Goal: Information Seeking & Learning: Check status

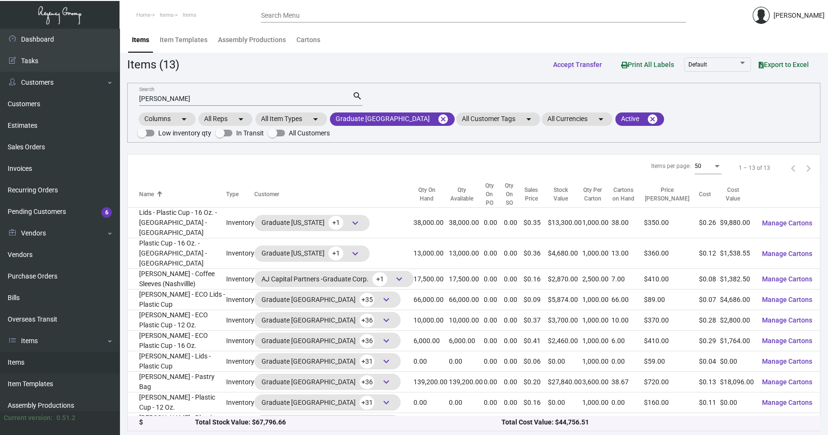
scroll to position [38, 0]
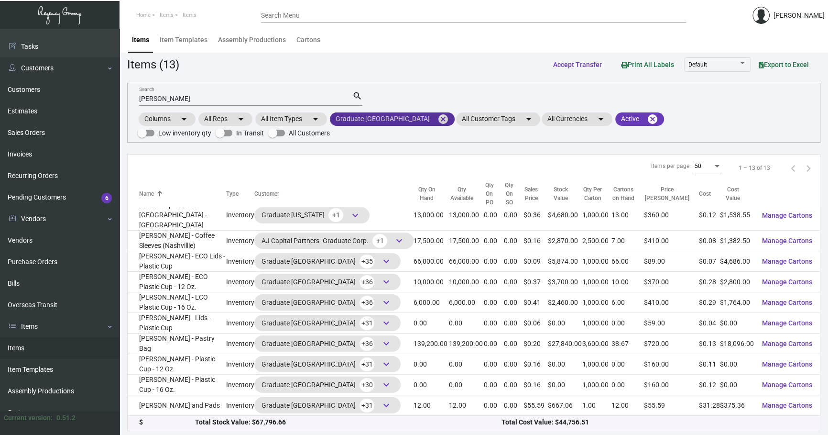
click at [438, 115] on mat-icon "cancel" at bounding box center [443, 118] width 11 height 11
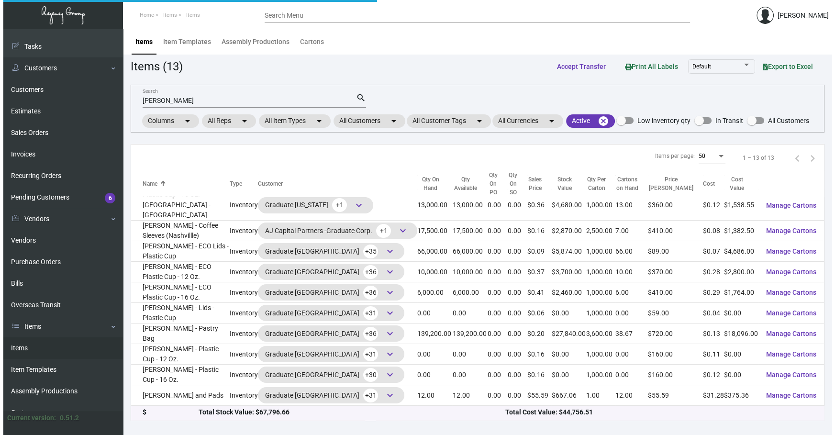
scroll to position [0, 0]
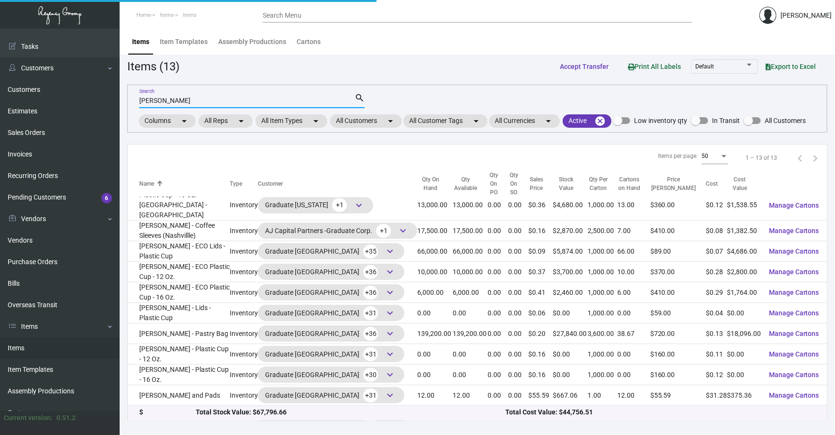
drag, startPoint x: 246, startPoint y: 103, endPoint x: -102, endPoint y: 99, distance: 347.7
click at [0, 99] on html "Home Items Items Search Menu [PERSON_NAME] Dashboard Dashboard Tasks Customers …" at bounding box center [417, 217] width 835 height 435
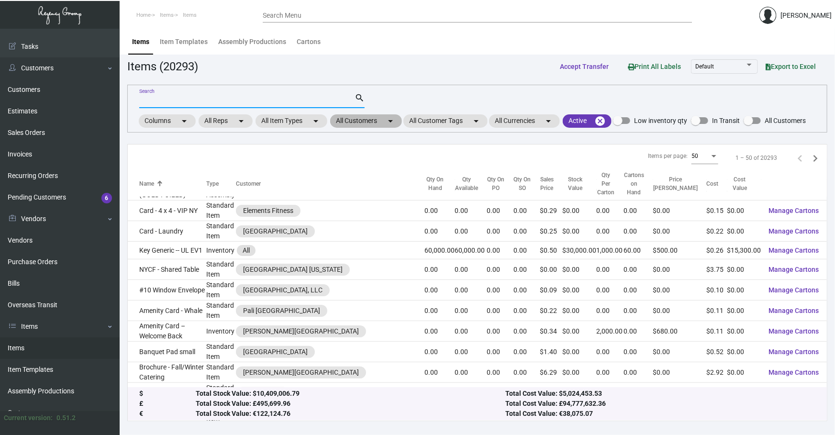
click at [396, 121] on mat-icon "arrow_drop_down" at bounding box center [390, 120] width 11 height 11
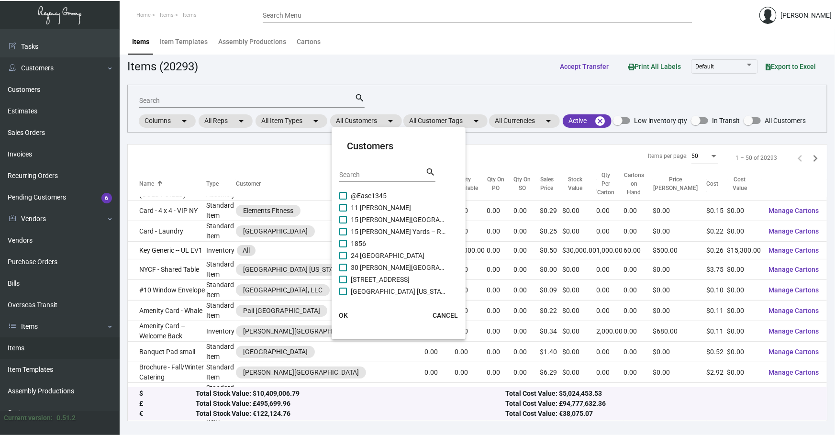
click at [372, 173] on input "Search" at bounding box center [382, 175] width 86 height 8
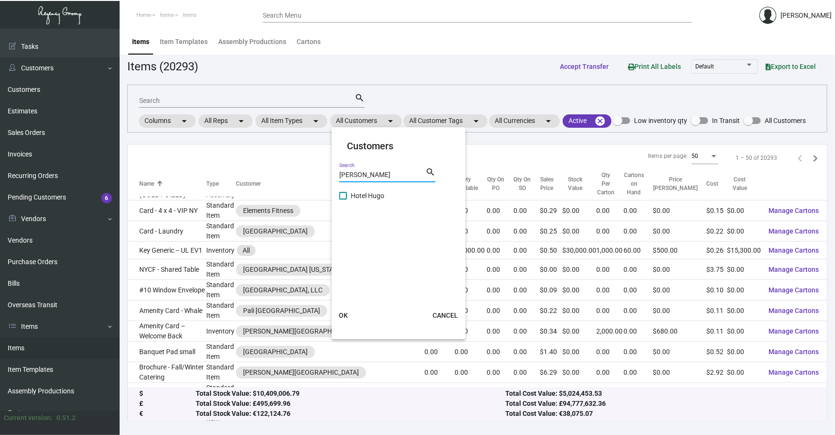
type input "[PERSON_NAME]"
click at [354, 196] on span "Hotel Hugo" at bounding box center [399, 195] width 96 height 11
click at [343, 199] on input "Hotel Hugo" at bounding box center [342, 199] width 0 height 0
checkbox input "true"
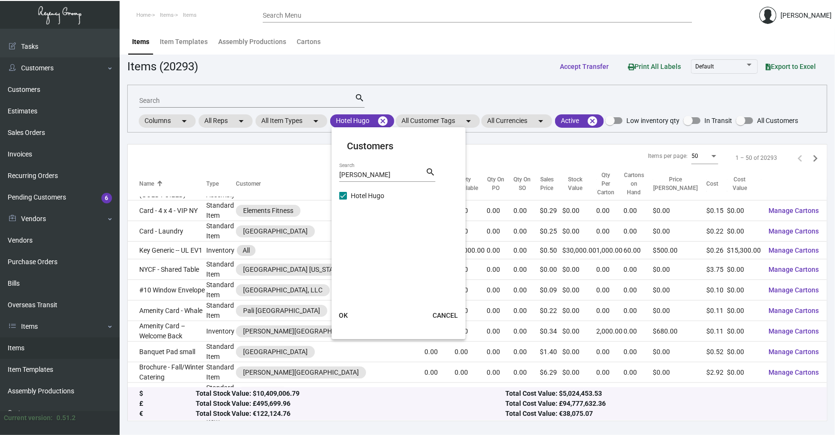
click at [345, 320] on button "OK" at bounding box center [343, 315] width 31 height 17
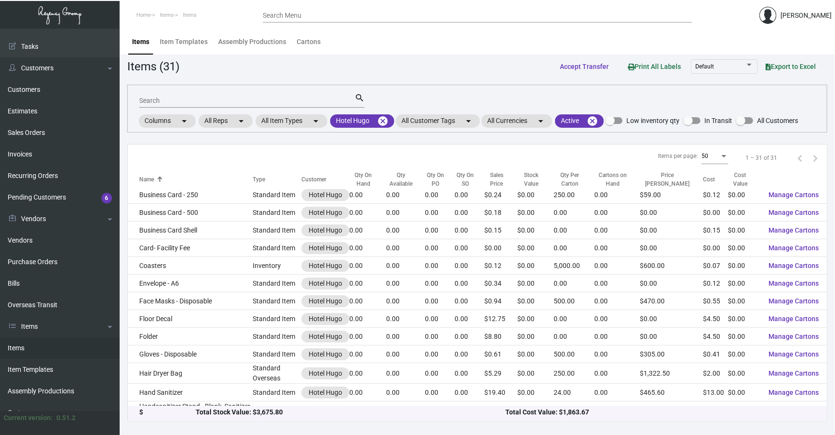
click at [226, 98] on input "Search" at bounding box center [246, 101] width 215 height 8
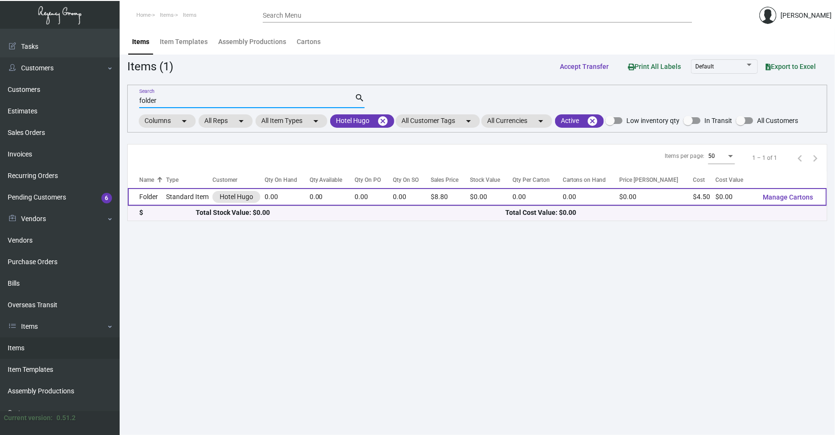
type input "folder"
click at [167, 191] on td "Standard Item" at bounding box center [189, 197] width 46 height 18
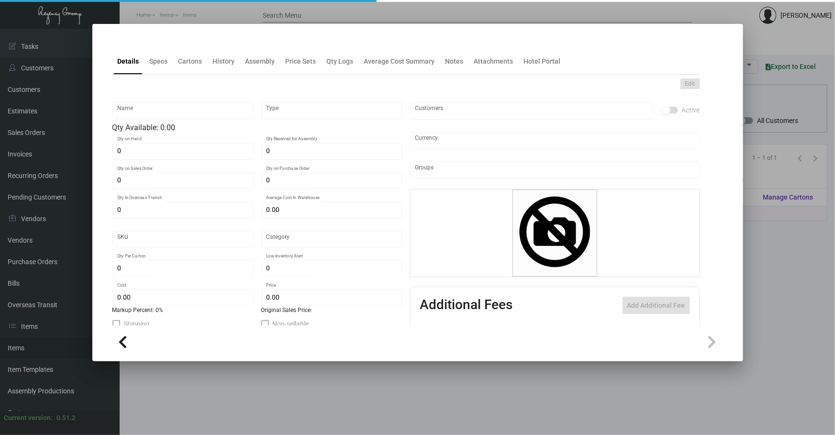
type input "Folder"
type input "Standard Item"
type input "$ 0.00"
type input "720-Folder-62"
type input "Standard"
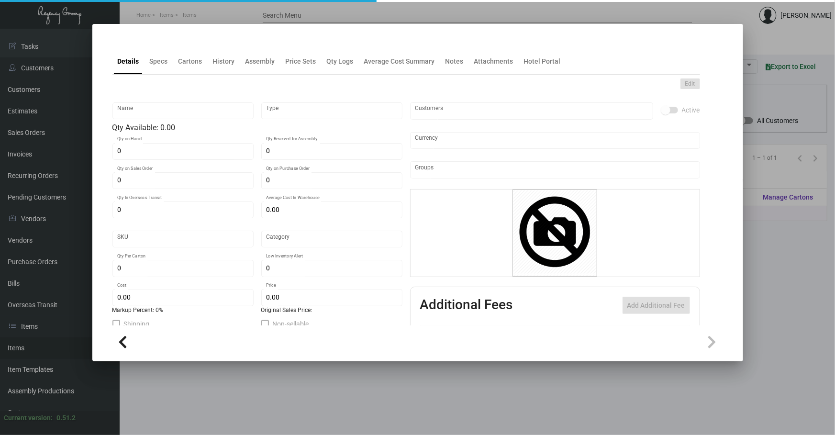
type input "$ 4.50"
type input "$ 8.796"
checkbox input "true"
type input "United States Dollar $"
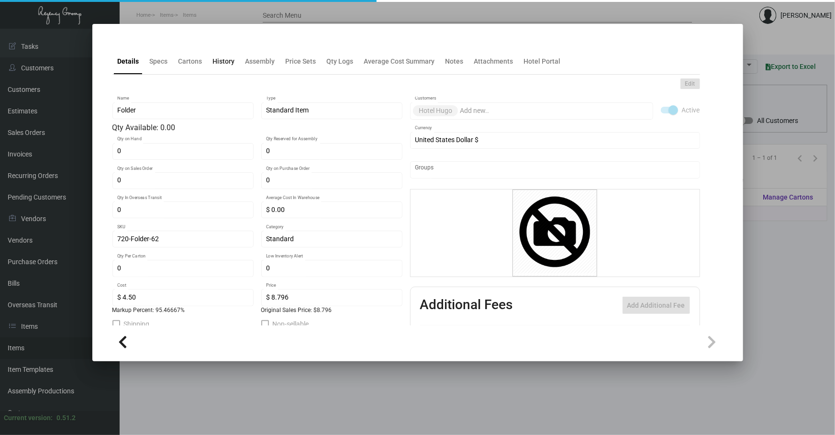
click at [213, 72] on div "History" at bounding box center [224, 61] width 30 height 23
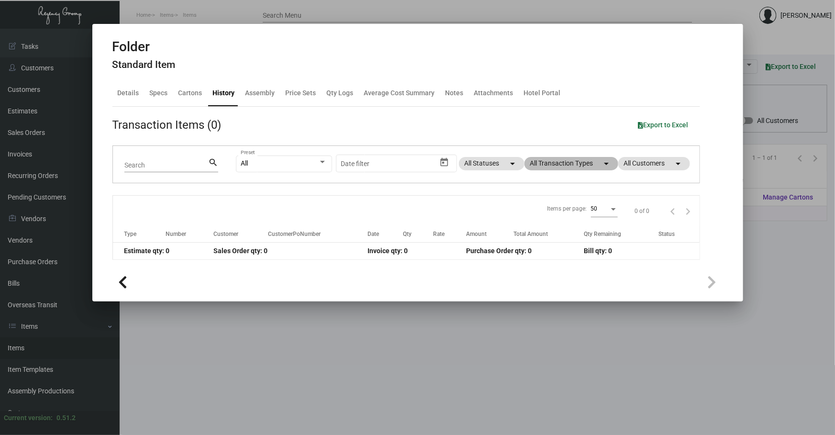
click at [581, 167] on mat-chip "All Transaction Types arrow_drop_down" at bounding box center [571, 163] width 94 height 13
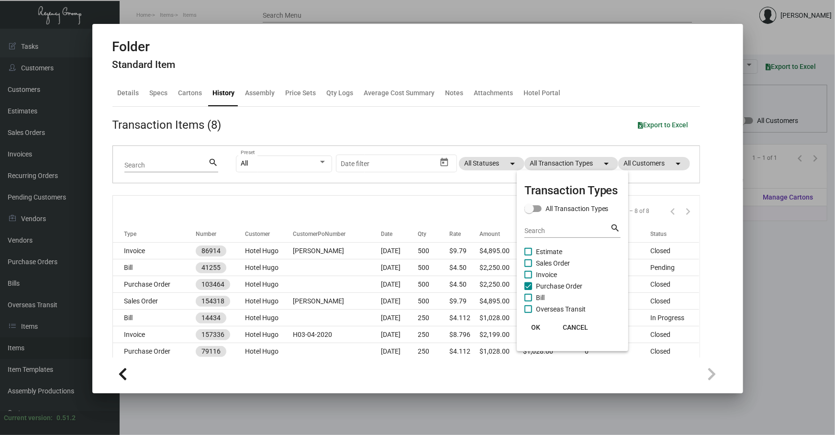
click at [274, 297] on div at bounding box center [417, 217] width 835 height 435
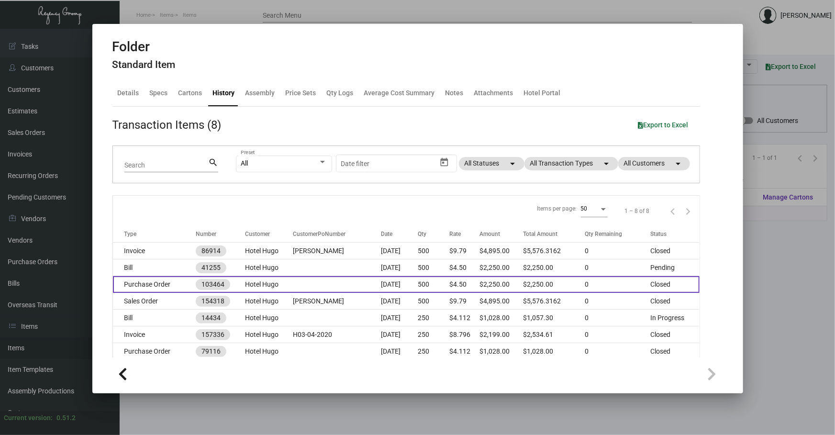
click at [274, 287] on td "Hotel Hugo" at bounding box center [269, 284] width 48 height 17
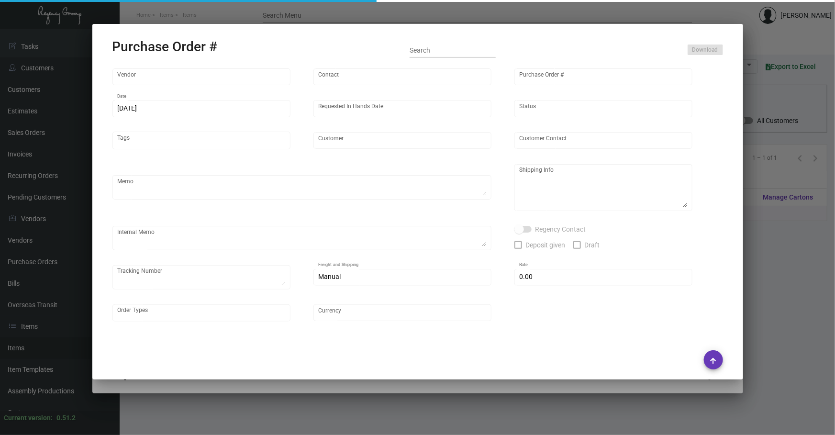
type input "Evergreen Manufacturing"
type input "[PERSON_NAME]"
type input "103464"
type input "[DATE]"
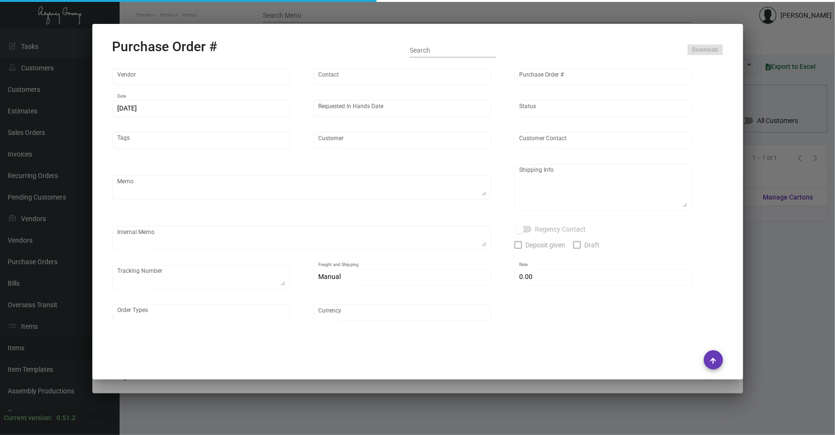
type input "Hotel Hugo"
type input "[PERSON_NAME]"
type textarea "Order # 33419, estimated finish date [DATE]. Please send proof for approval to …"
type textarea "Hotel [PERSON_NAME] [PERSON_NAME] [STREET_ADDRESS][US_STATE]"
type input "$ 0.00"
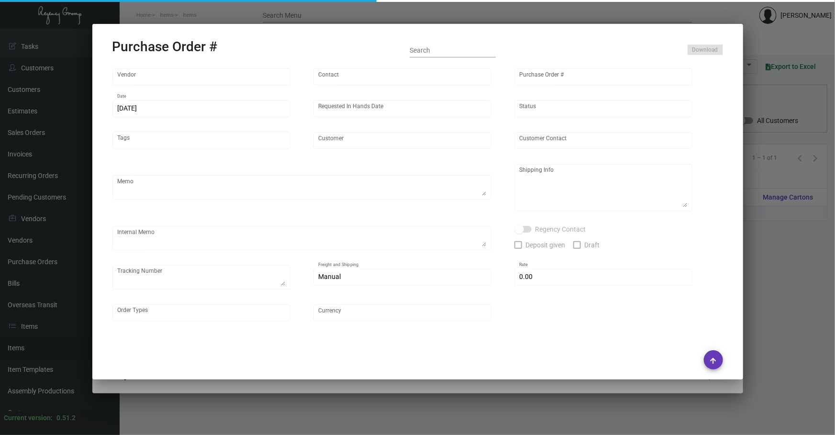
type input "United States Dollar $"
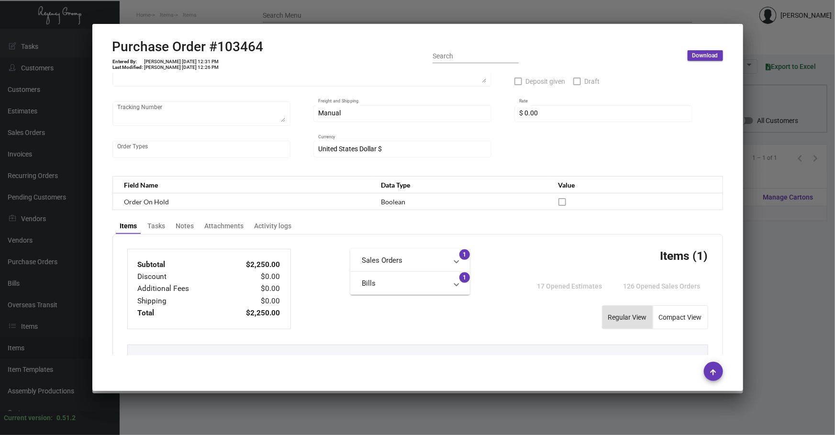
scroll to position [124, 0]
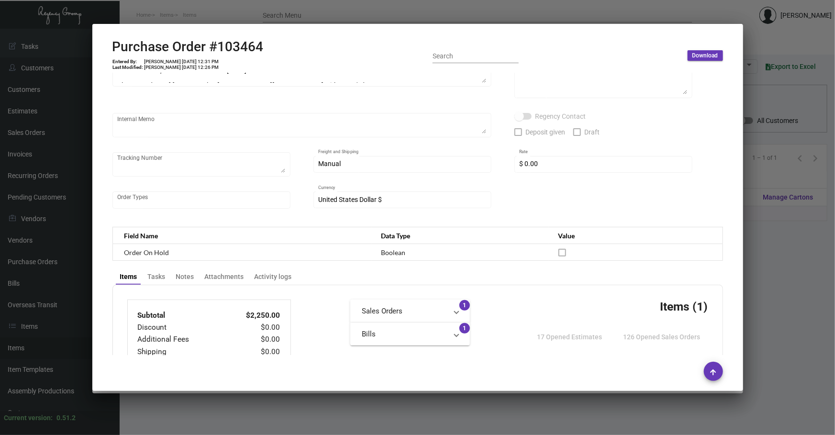
click at [751, 273] on div at bounding box center [417, 217] width 835 height 435
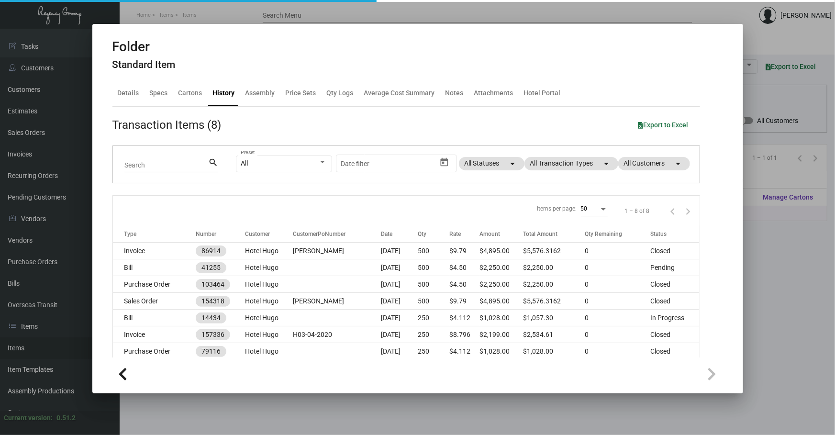
click at [804, 309] on div at bounding box center [417, 217] width 835 height 435
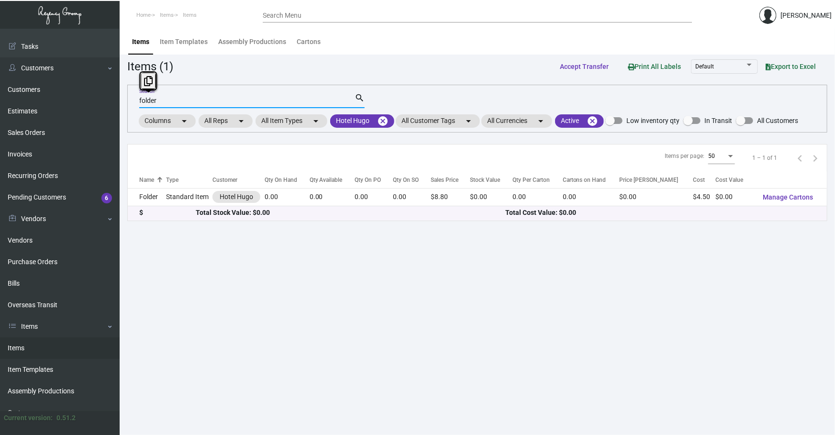
drag, startPoint x: 159, startPoint y: 107, endPoint x: -99, endPoint y: 128, distance: 259.1
click at [0, 128] on html "Home Items Items Search Menu [PERSON_NAME] Dashboard Dashboard Tasks Customers …" at bounding box center [417, 217] width 835 height 435
type input "h"
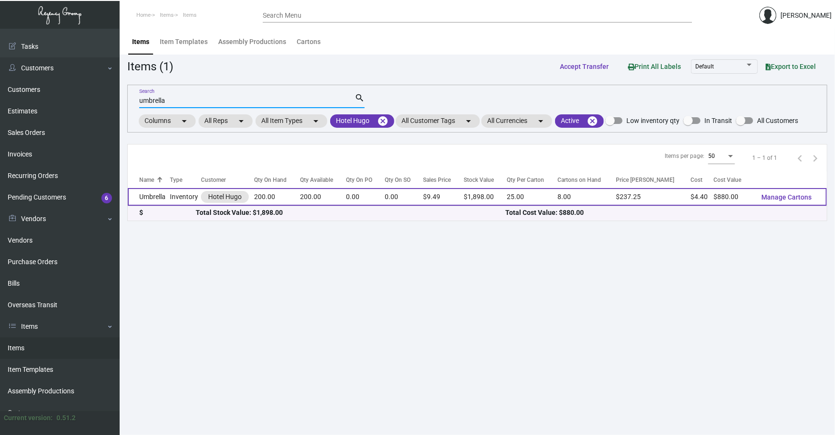
type input "umbrella"
click at [176, 199] on td "Inventory" at bounding box center [186, 197] width 32 height 18
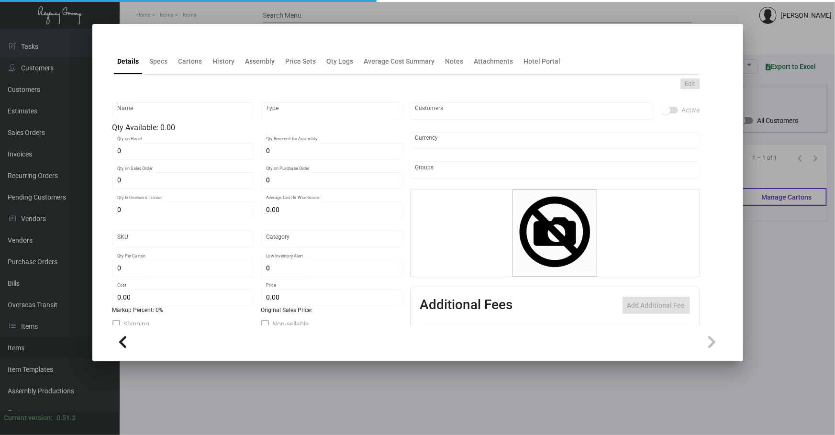
type input "Umbrella"
type input "Inventory"
type input "200"
type input "$ 0.00"
type input "1532"
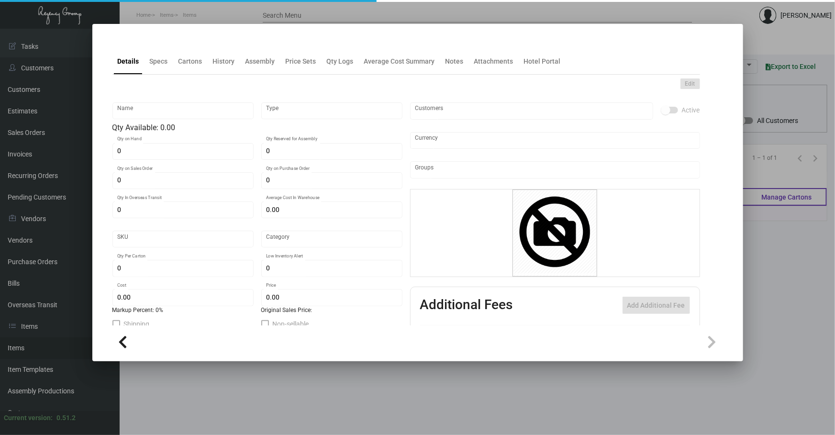
type input "Standard"
type input "25"
type input "$ 4.40"
type input "$ 9.49"
type textarea "[PERSON_NAME]: Size 25” when open, fiberglass stick auto open umbrella, special…"
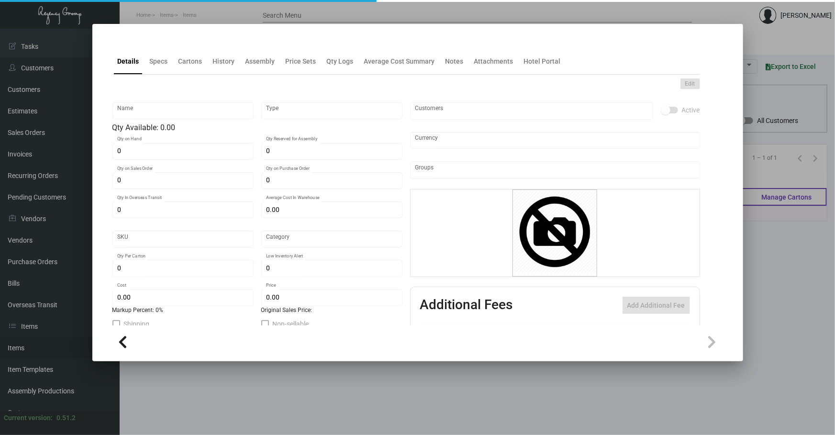
type textarea "[PERSON_NAME]: Size 25” when open, fiberglass stick auto open umbrella, special…"
checkbox input "true"
type input "United States Dollar $"
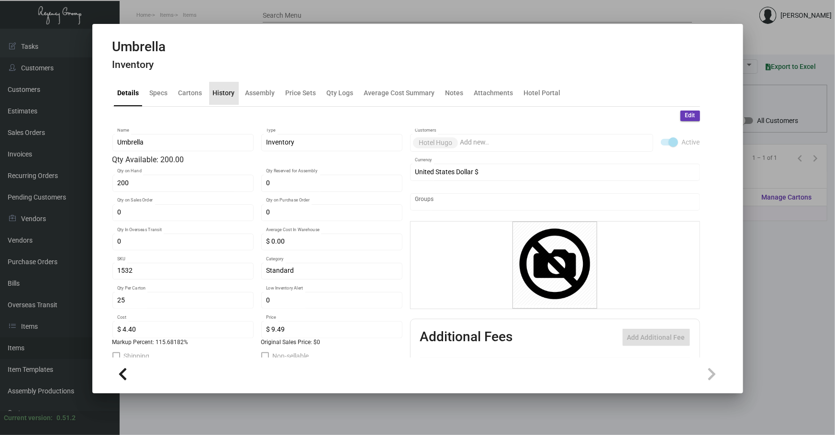
click at [233, 95] on div "History" at bounding box center [224, 93] width 30 height 23
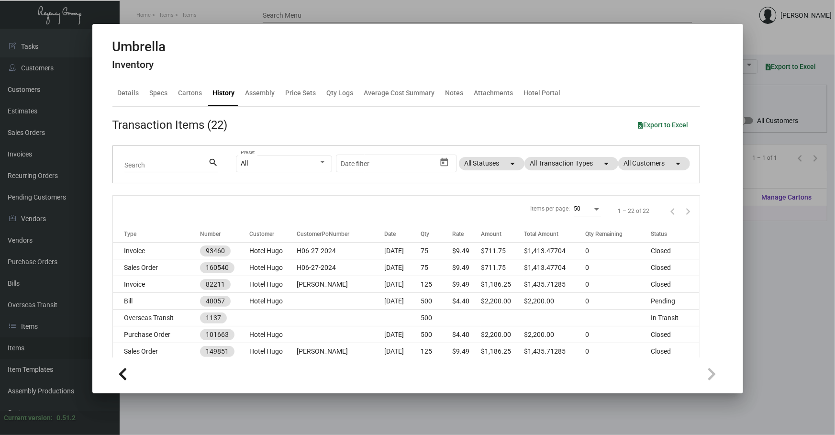
click at [399, 421] on div at bounding box center [417, 217] width 835 height 435
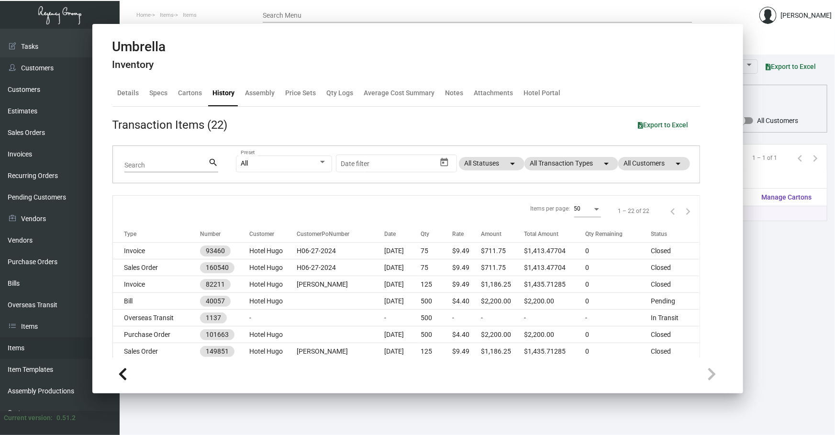
click at [399, 421] on main "Items Item Templates Assembly Productions Cartons Items (1) Accept Transfer Pri…" at bounding box center [477, 232] width 715 height 406
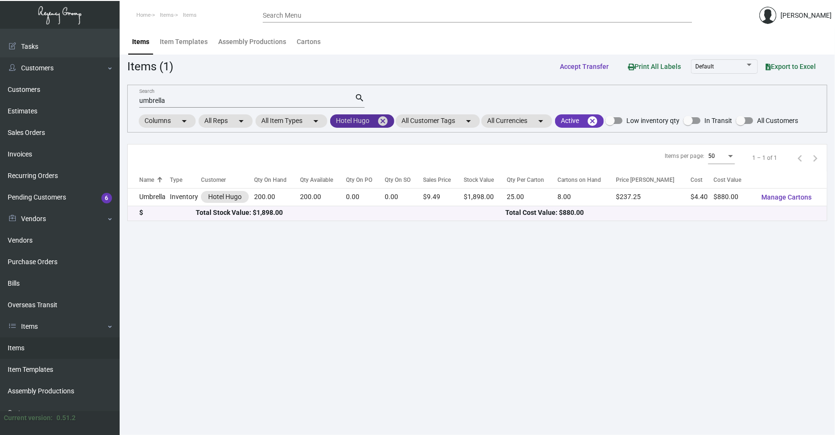
click at [382, 123] on mat-icon "cancel" at bounding box center [382, 120] width 11 height 11
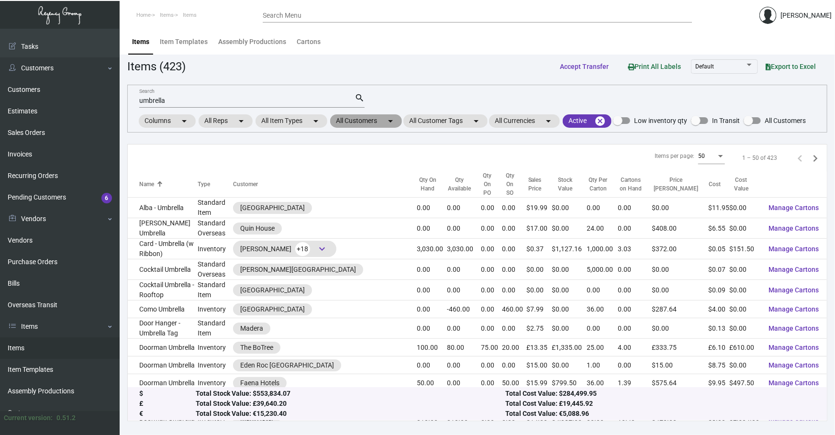
click at [362, 120] on mat-chip "All Customers arrow_drop_down" at bounding box center [366, 120] width 72 height 13
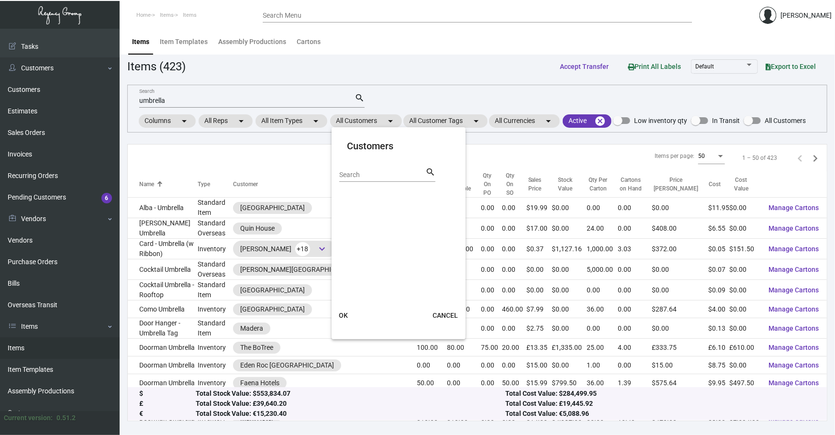
click at [281, 96] on div at bounding box center [417, 217] width 835 height 435
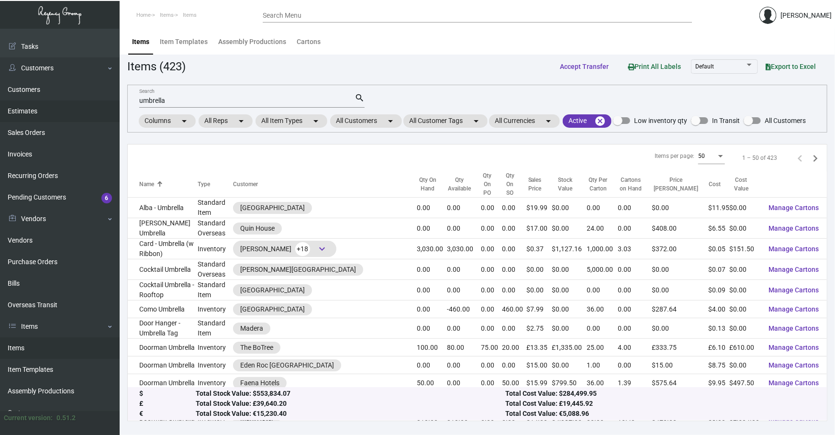
drag, startPoint x: 282, startPoint y: 99, endPoint x: 0, endPoint y: 103, distance: 281.7
click at [82, 115] on div "Dashboard Dashboard Tasks Customers Customers Estimates Sales Orders Invoices R…" at bounding box center [417, 232] width 835 height 406
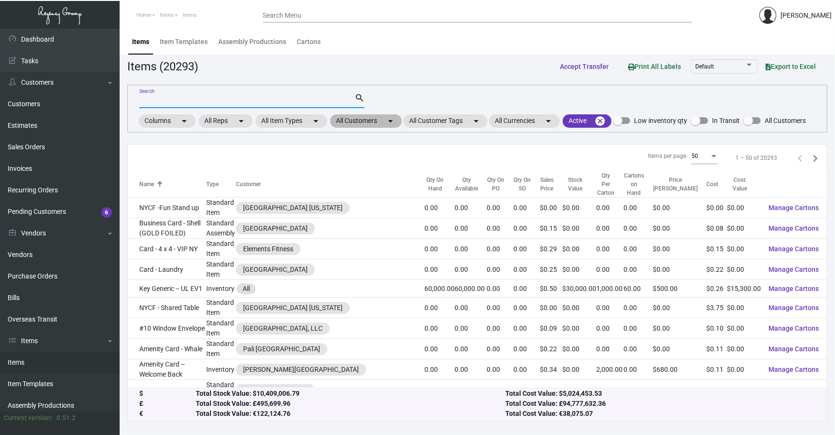
click at [369, 118] on mat-chip "All Customers arrow_drop_down" at bounding box center [366, 120] width 72 height 13
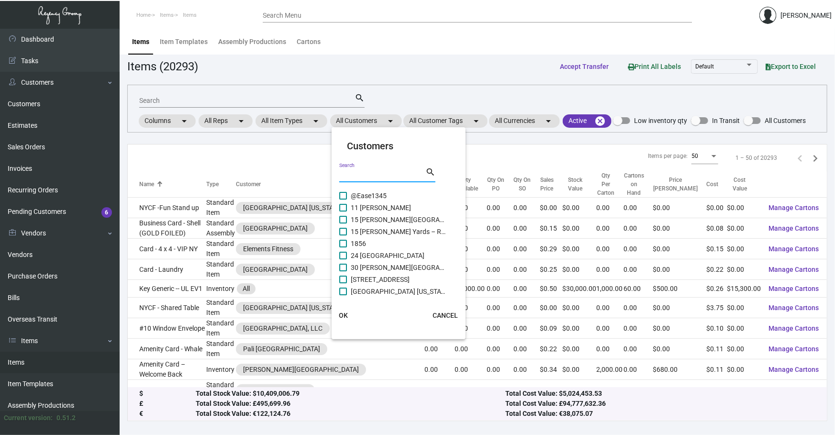
click at [365, 172] on input "Search" at bounding box center [382, 175] width 86 height 8
type input "L"
click at [246, 105] on div at bounding box center [417, 217] width 835 height 435
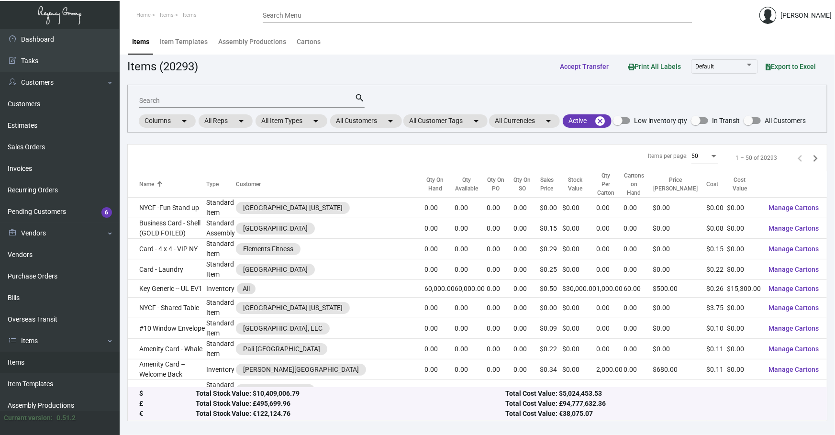
click at [246, 105] on div "Search" at bounding box center [246, 100] width 215 height 15
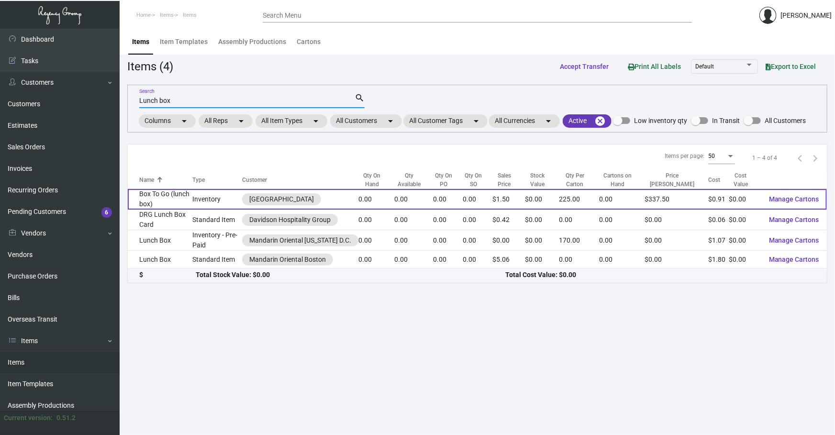
type input "Lunch box"
click at [211, 206] on td "Inventory" at bounding box center [217, 199] width 50 height 21
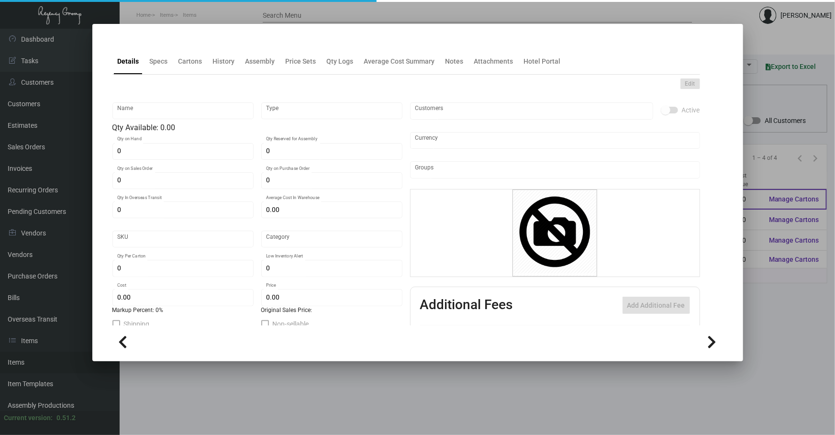
type input "Box To Go (lunch box)"
type input "Inventory"
type input "$ 0.00"
type input "786"
type input "Standard"
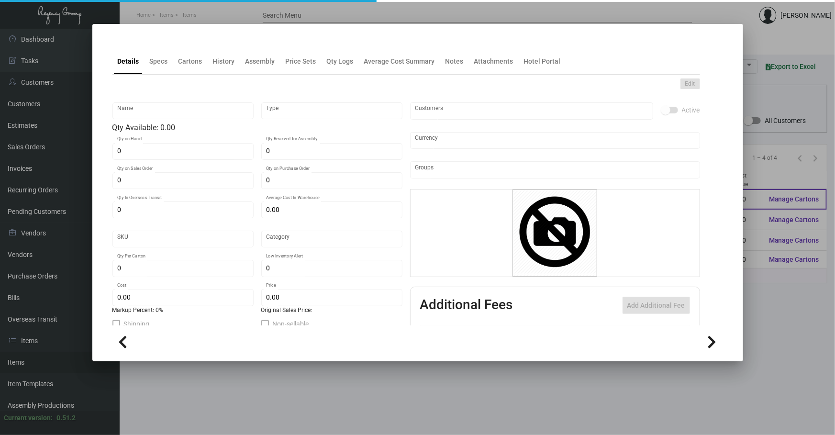
type input "225"
type input "2,000"
type input "$ 0.9055"
type input "$ 1.50"
type textarea "To-Go Lunch Box **Packed by 1000**"
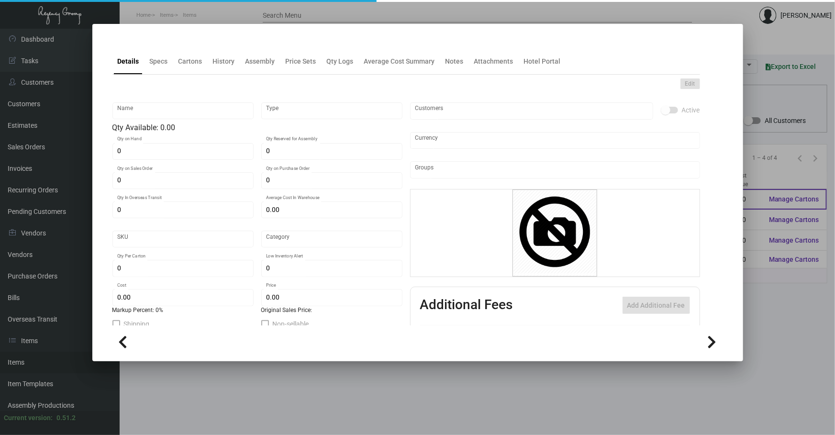
type textarea "To-Go Lunch Box"
checkbox input "true"
type input "United States Dollar $"
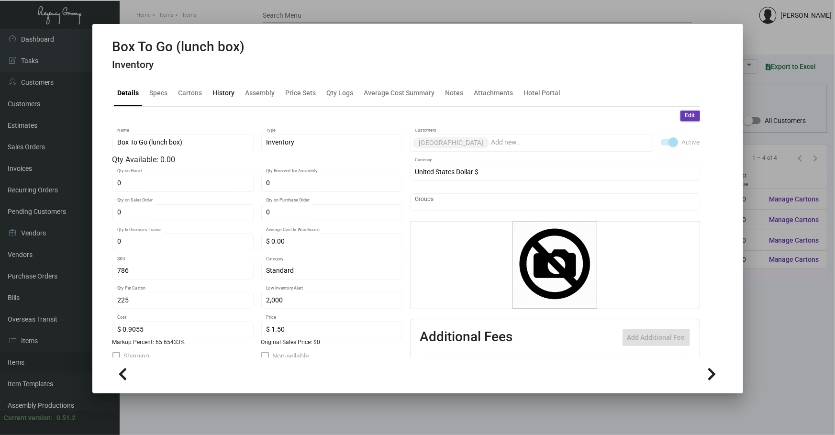
click at [218, 94] on div "History" at bounding box center [224, 93] width 22 height 10
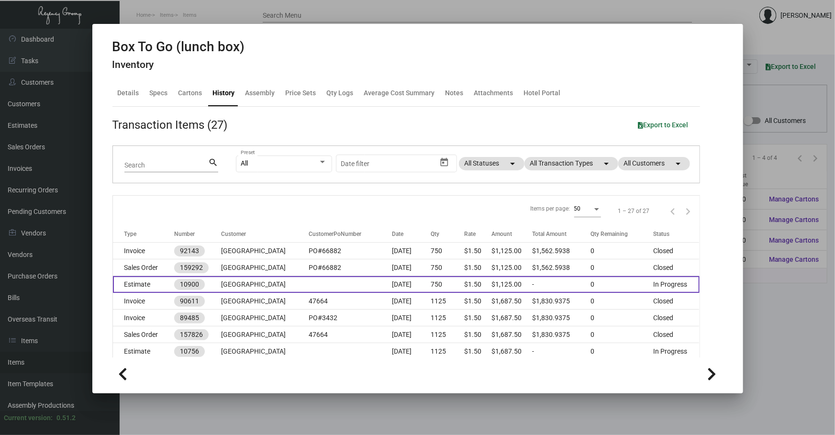
click at [366, 284] on td at bounding box center [350, 284] width 83 height 17
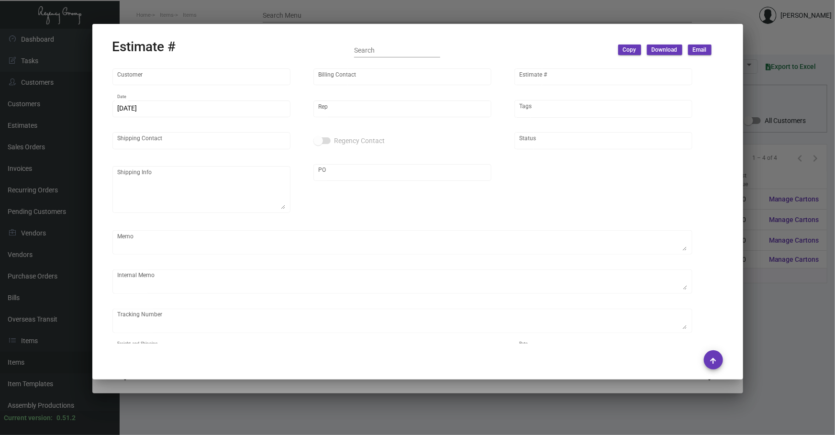
type input "[GEOGRAPHIC_DATA]"
type input "ACCOUNTS PAYABLE"
type input "10900"
type input "[DATE]"
type input "[PERSON_NAME]"
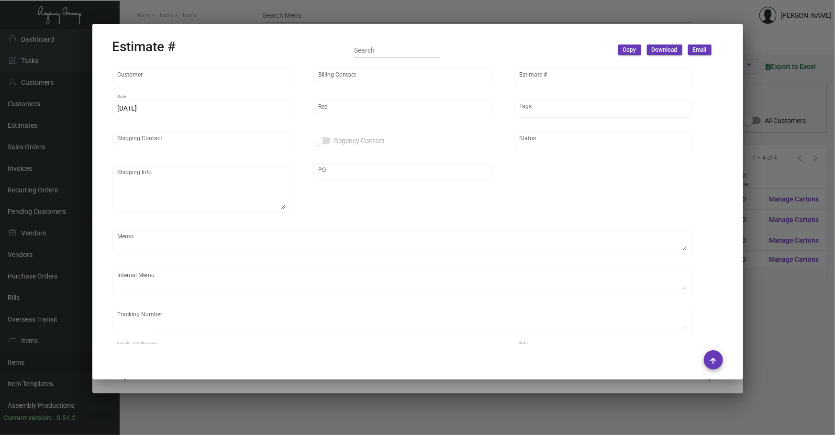
type input "[PERSON_NAME] [PERSON_NAME]"
type textarea "[GEOGRAPHIC_DATA] - [PERSON_NAME][GEOGRAPHIC_DATA][PERSON_NAME][STREET_ADDRESS]…"
type input "PENDING"
type textarea "82.17"
type input "United States Dollar $"
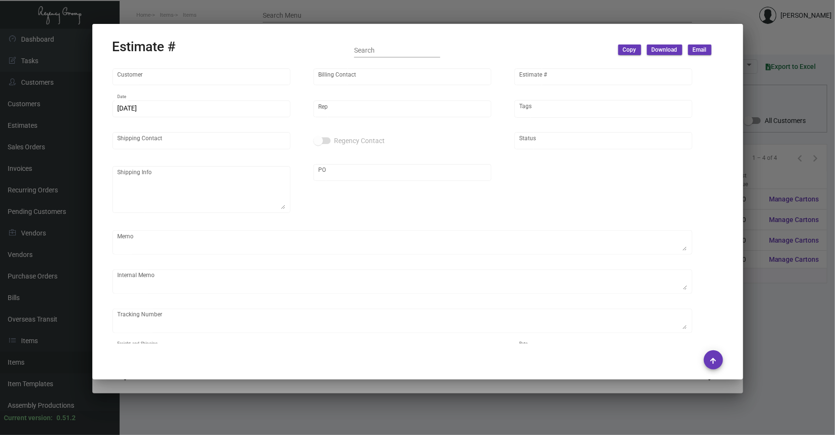
type input "8.50000 %"
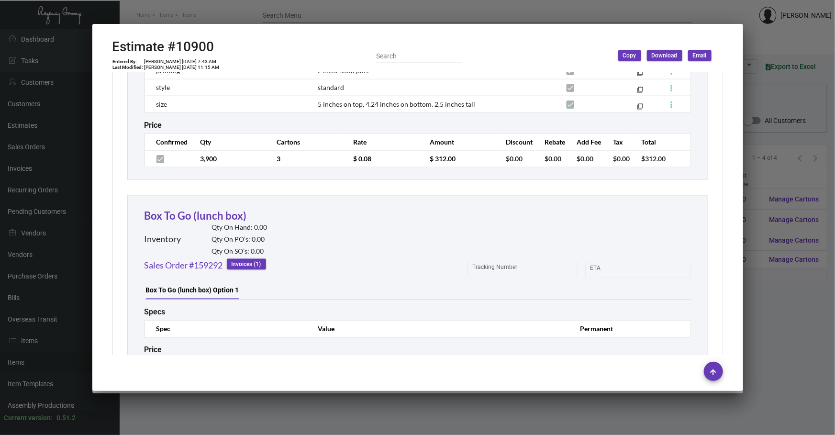
scroll to position [762, 0]
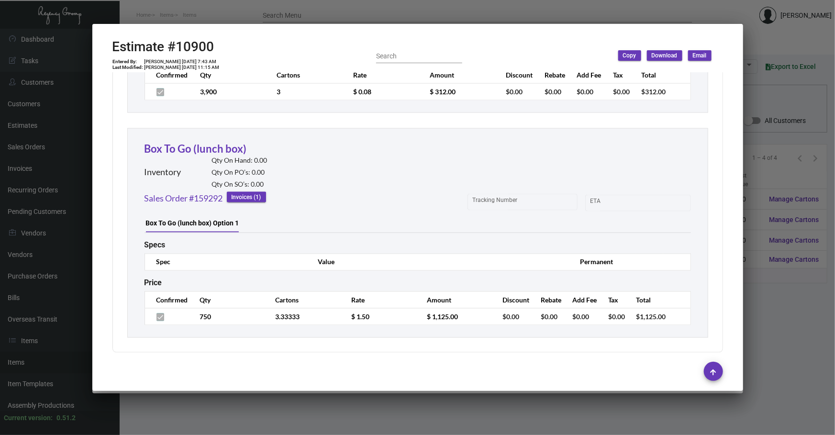
click at [244, 410] on div at bounding box center [417, 217] width 835 height 435
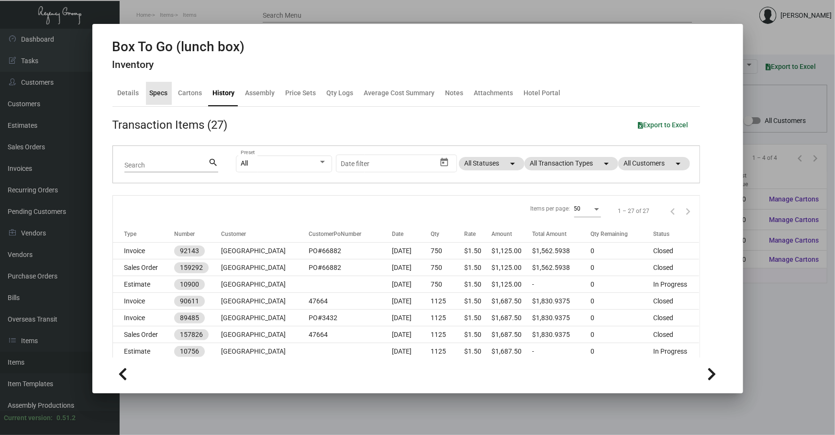
click at [159, 92] on div "Specs" at bounding box center [159, 93] width 18 height 10
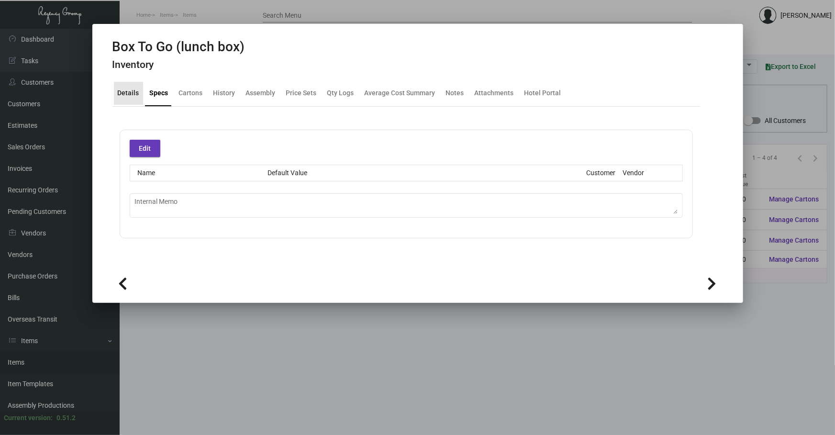
click at [129, 86] on div "Details" at bounding box center [128, 93] width 29 height 23
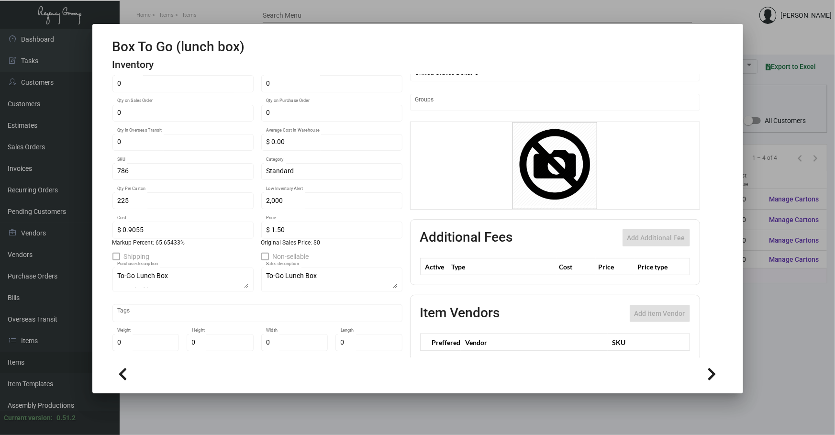
scroll to position [120, 0]
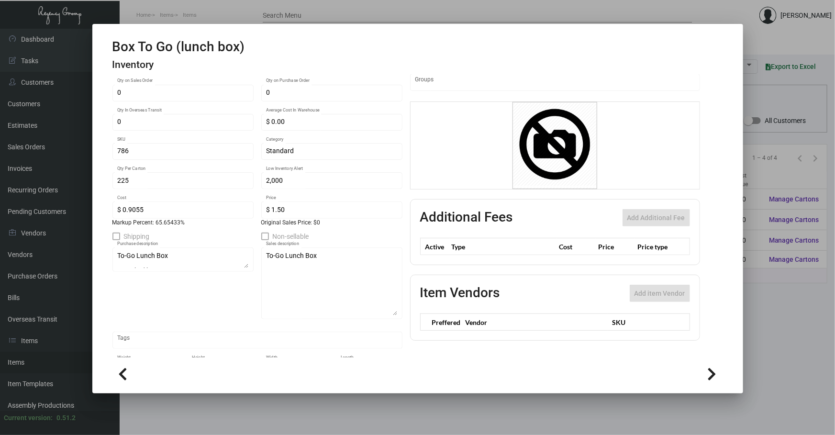
click at [398, 313] on div "To-Go Lunch Box Sales description" at bounding box center [331, 282] width 141 height 73
click at [251, 420] on div at bounding box center [417, 217] width 835 height 435
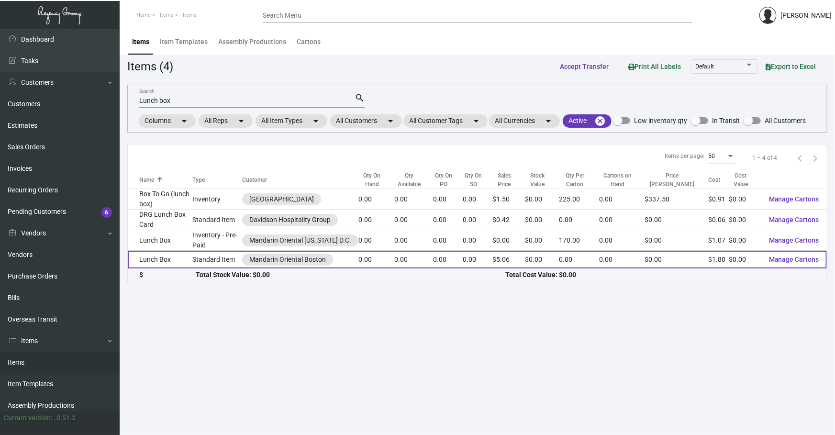
click at [182, 253] on td "Lunch Box" at bounding box center [160, 260] width 65 height 18
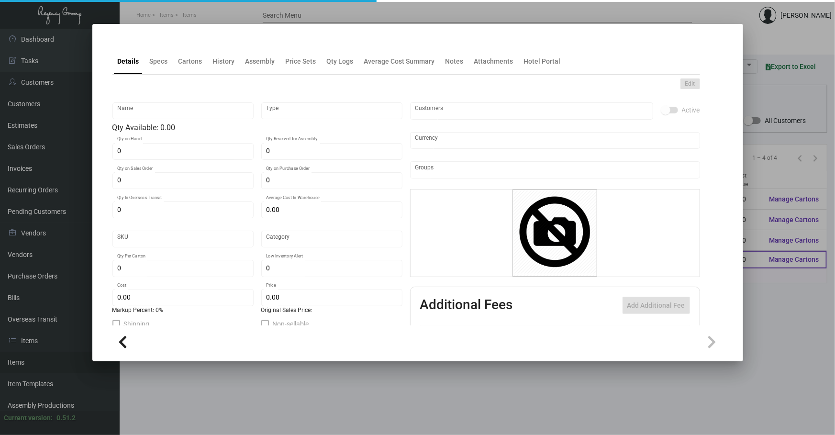
type input "Lunch Box"
type input "Standard Item"
type input "$ 1.38"
type input "751-Box-34"
type input "Standard"
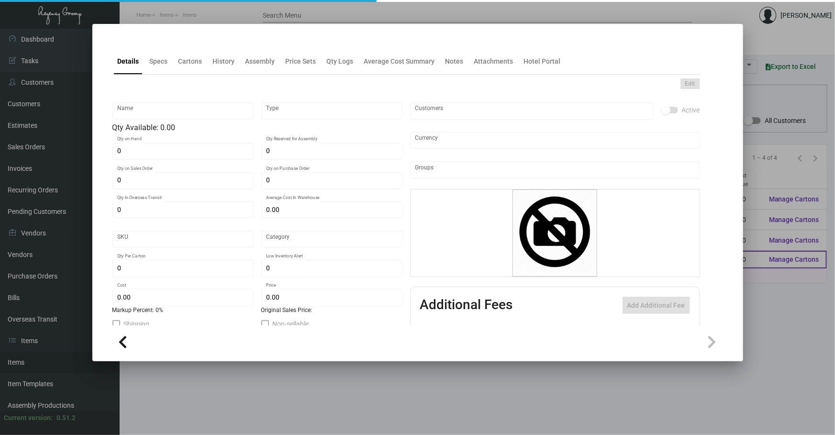
type input "$ 1.80"
type input "$ 5.06"
checkbox input "true"
type input "United States Dollar $"
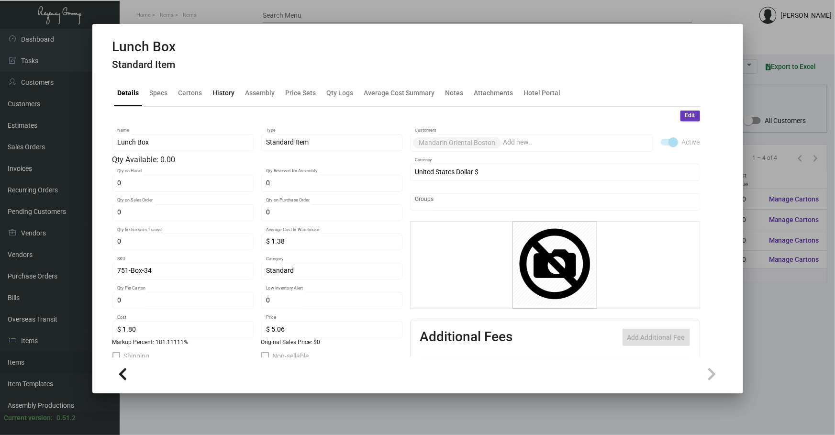
click at [218, 91] on div "History" at bounding box center [224, 93] width 22 height 10
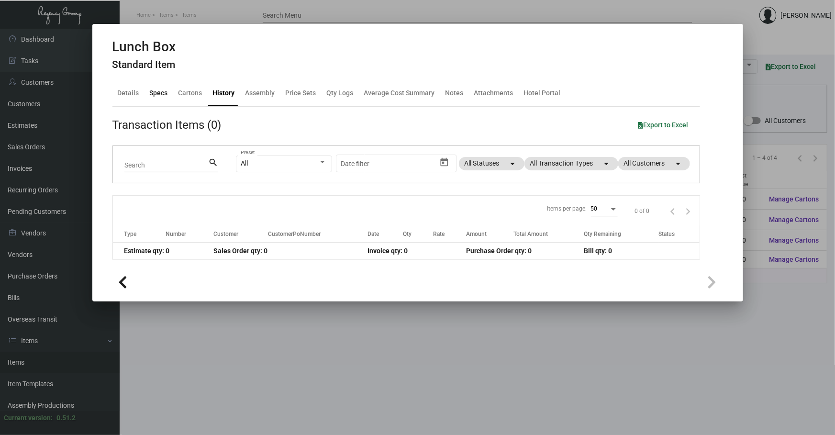
click at [153, 83] on div "Specs" at bounding box center [159, 93] width 26 height 23
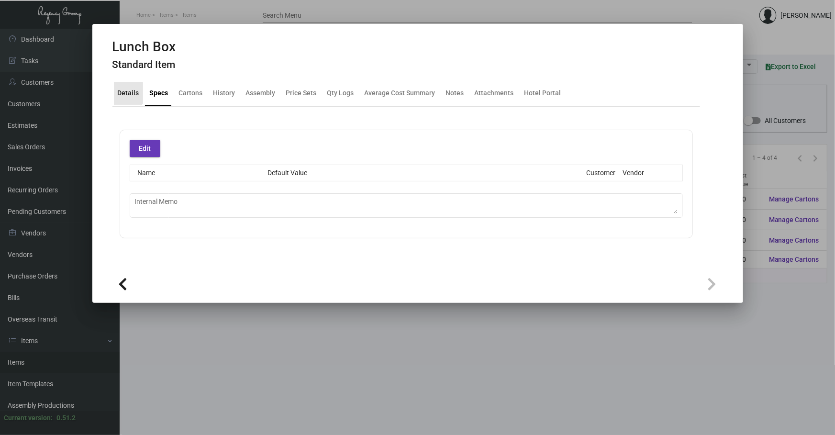
click at [126, 93] on div "Details" at bounding box center [129, 93] width 22 height 10
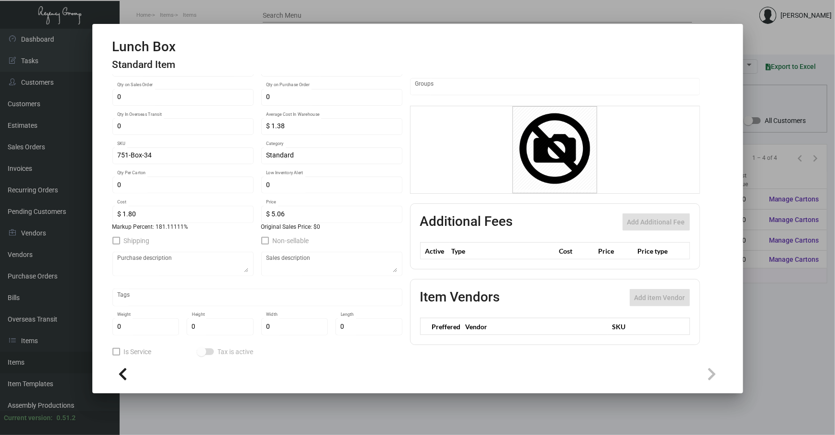
scroll to position [120, 0]
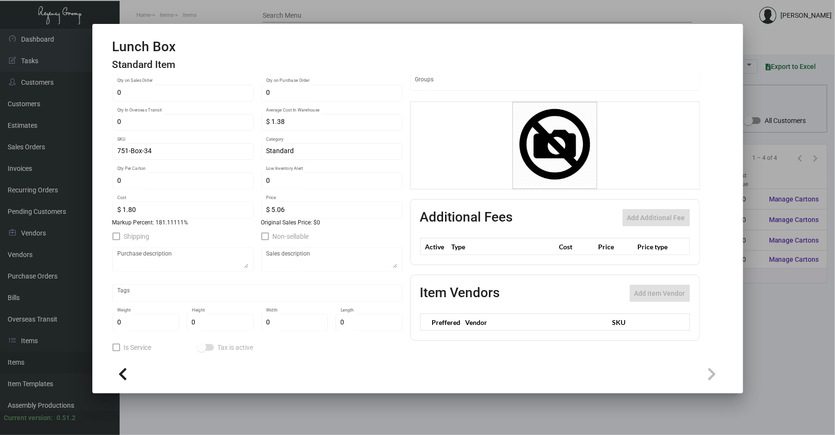
click at [244, 403] on div at bounding box center [417, 217] width 835 height 435
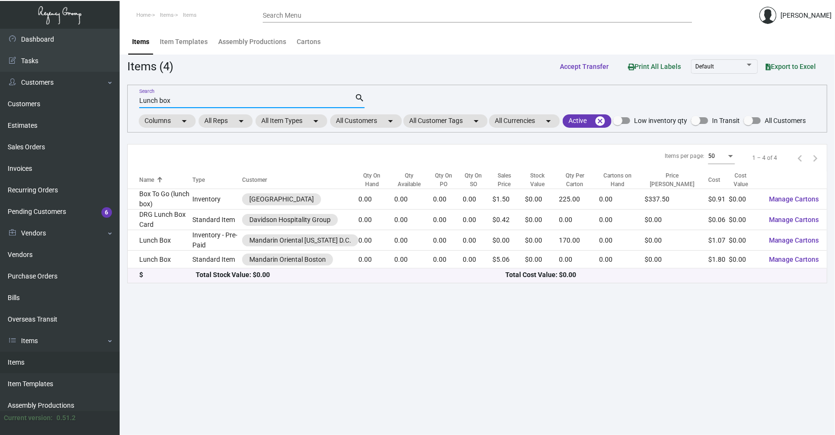
click at [202, 101] on input "Lunch box" at bounding box center [246, 101] width 215 height 8
type input "L"
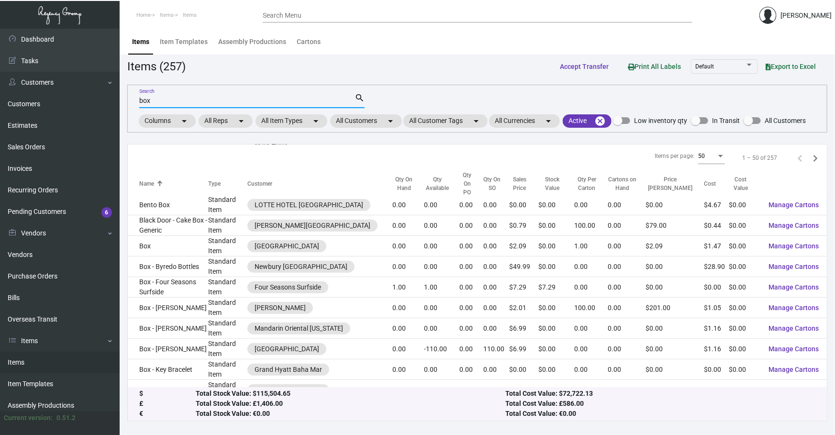
scroll to position [290, 0]
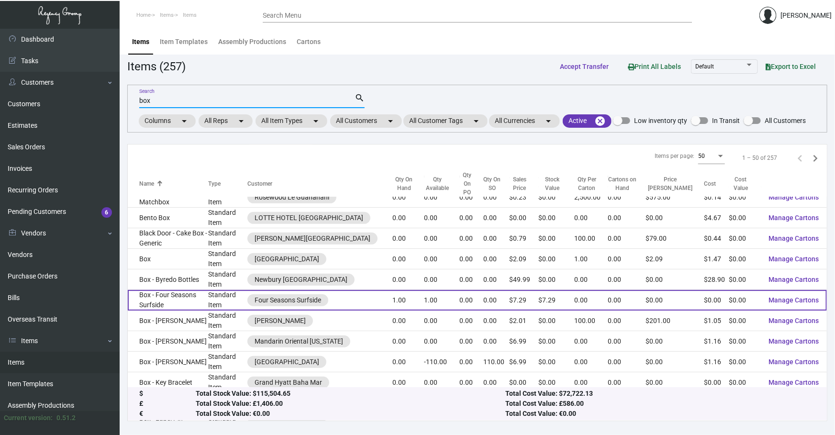
click at [176, 290] on td "Box - Four Seasons Surfside" at bounding box center [168, 300] width 80 height 21
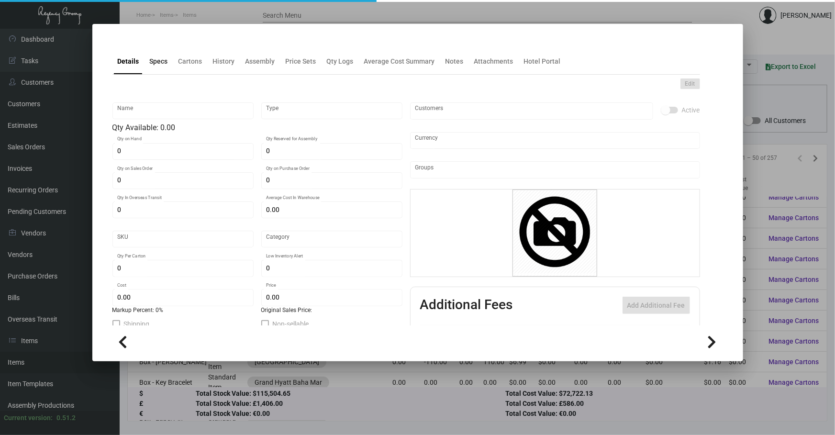
click at [154, 64] on div "Specs" at bounding box center [159, 61] width 18 height 10
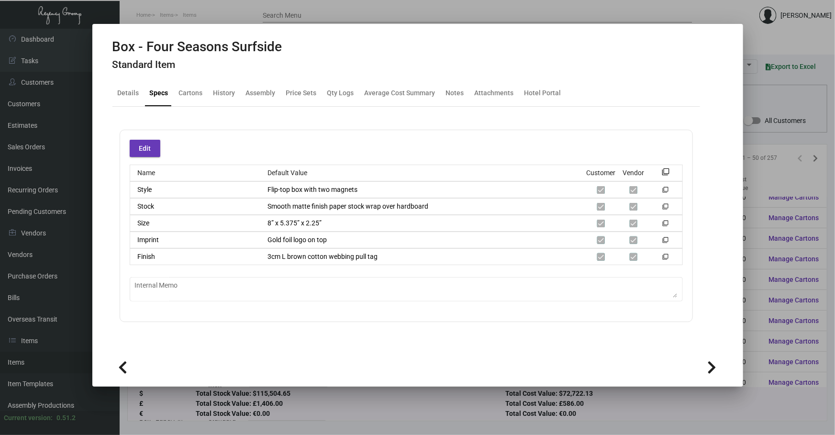
drag, startPoint x: 258, startPoint y: 409, endPoint x: 264, endPoint y: 352, distance: 58.3
click at [258, 409] on div at bounding box center [417, 217] width 835 height 435
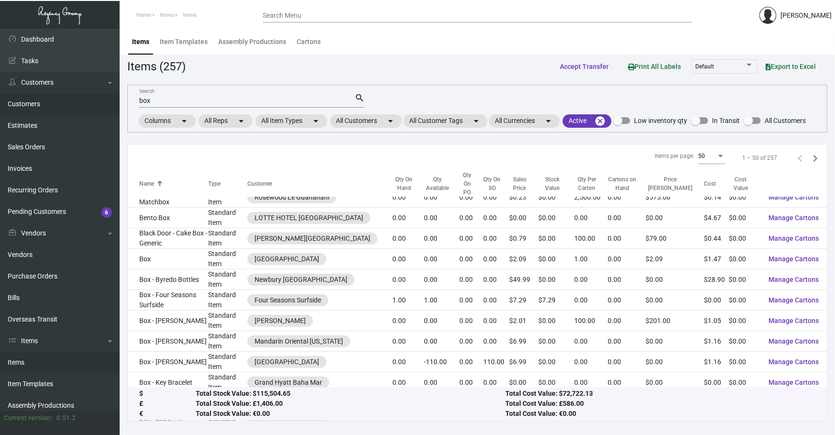
drag, startPoint x: 163, startPoint y: 103, endPoint x: 0, endPoint y: 97, distance: 162.7
click at [0, 103] on div "Dashboard Dashboard Tasks Customers Customers Estimates Sales Orders Invoices R…" at bounding box center [417, 232] width 835 height 406
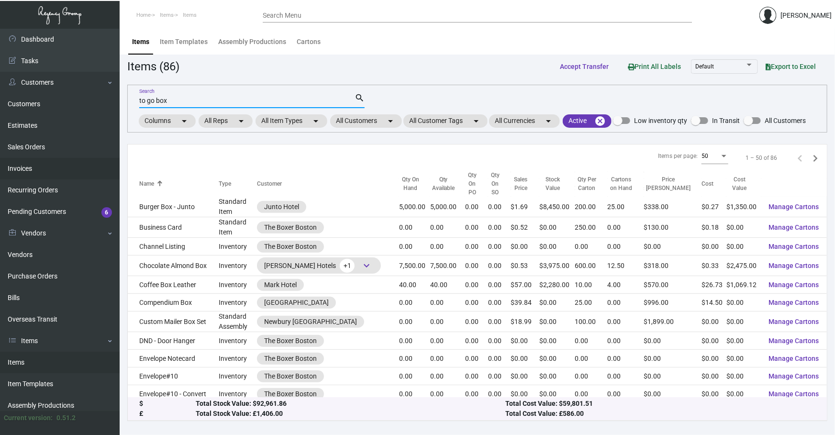
scroll to position [290, 0]
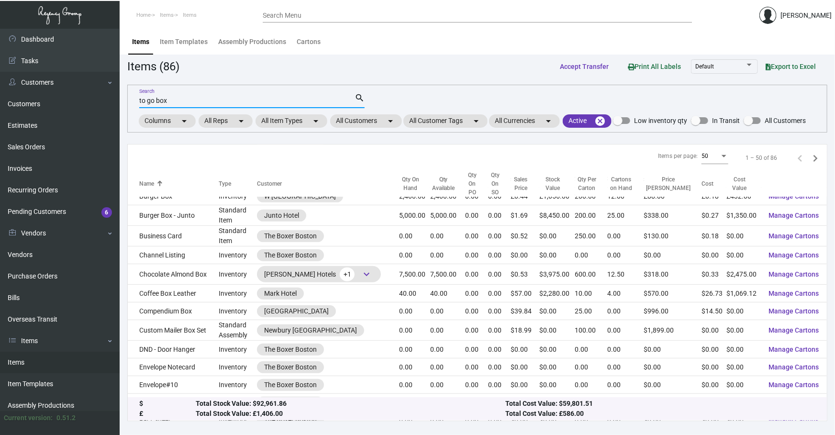
type input "to go box"
click at [258, 428] on main "Items Item Templates Assembly Productions Cartons Items (86) Accept Transfer Pr…" at bounding box center [477, 232] width 715 height 406
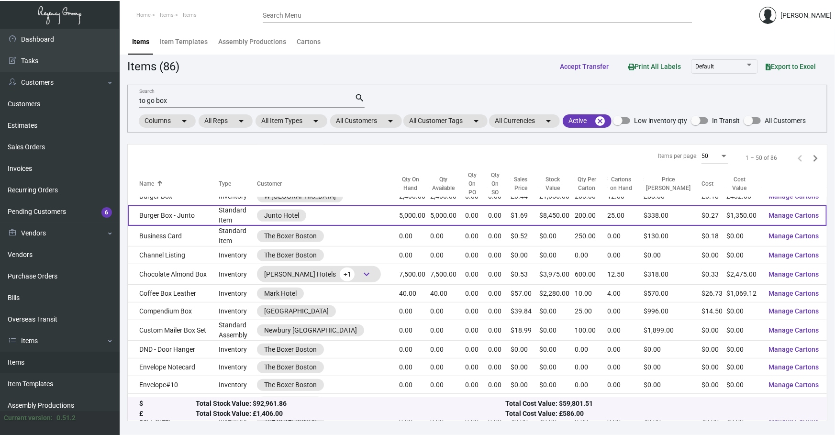
click at [207, 205] on td "Burger Box - Junto" at bounding box center [173, 215] width 91 height 21
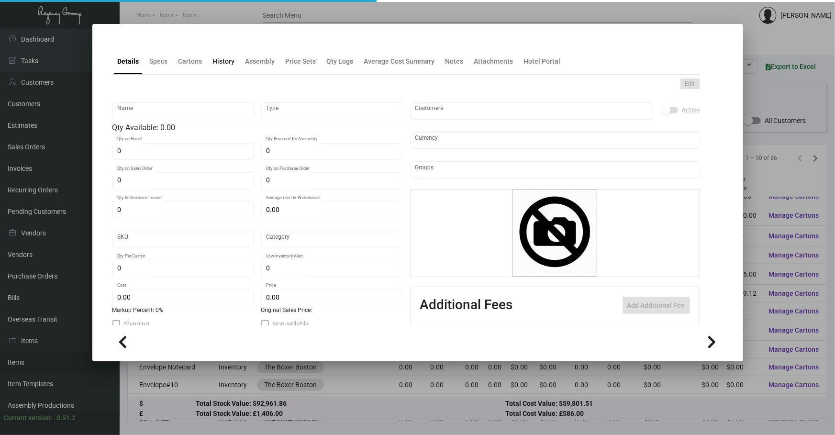
click at [212, 72] on div "History" at bounding box center [224, 61] width 30 height 23
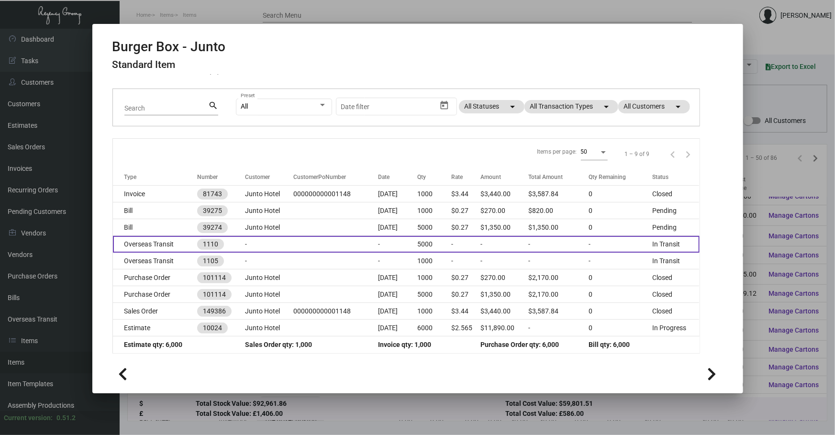
scroll to position [58, 0]
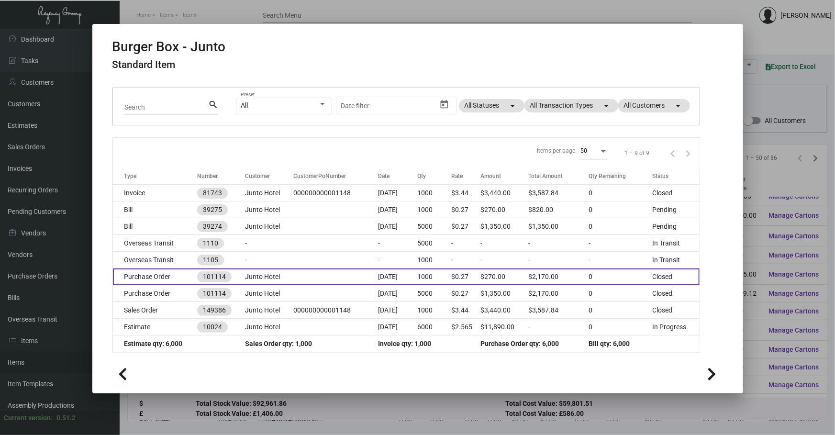
click at [336, 281] on td at bounding box center [335, 276] width 85 height 17
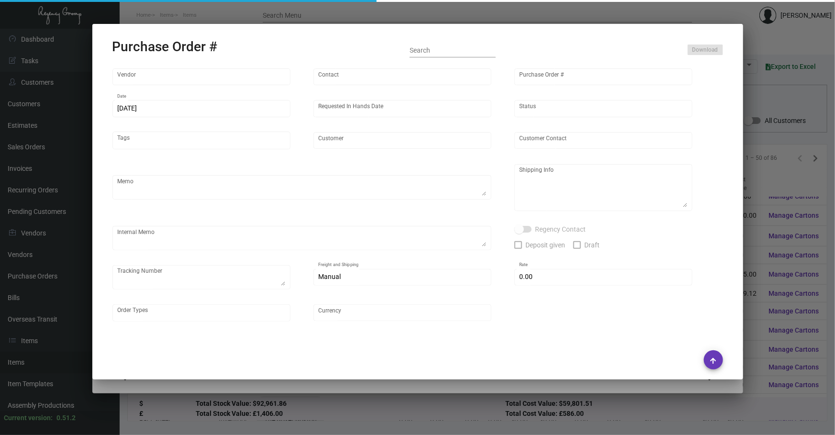
type input "Ningbo Titu Int. Trading Co."
type input "Skipper -"
type input "101114"
type input "[DATE]"
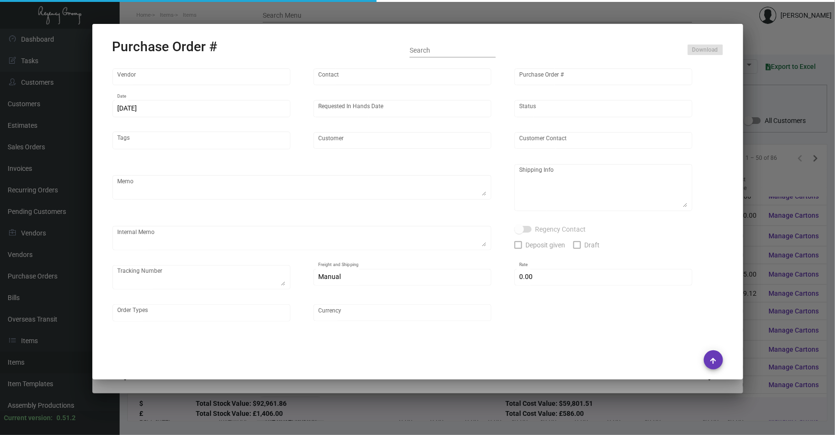
type input "Junto Hotel"
type textarea "1k Air to [GEOGRAPHIC_DATA], 5k Boat to [GEOGRAPHIC_DATA]"
type textarea "Regency Group NJ - [PERSON_NAME] [STREET_ADDRESS]"
checkbox input "true"
type input "$ 0.00"
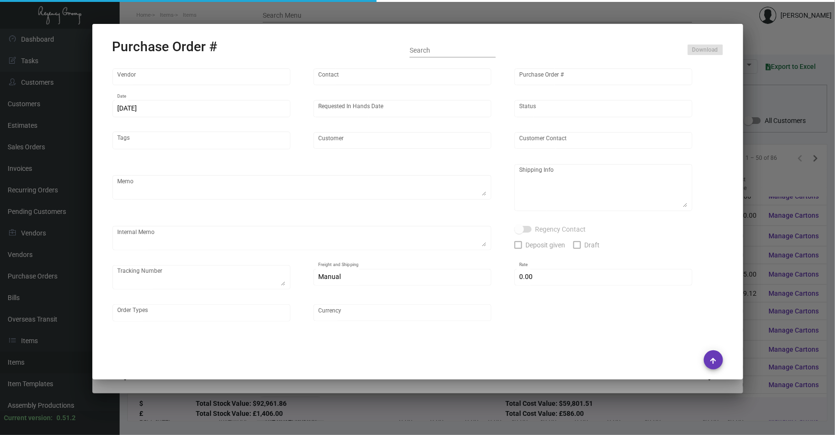
type input "United States Dollar $"
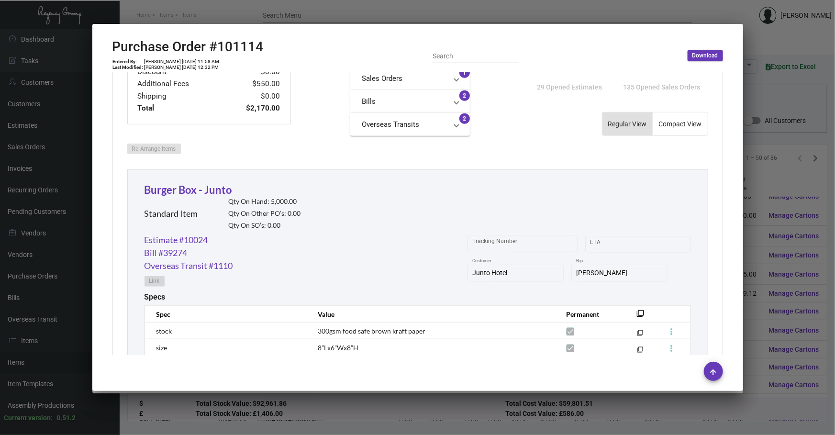
scroll to position [464, 0]
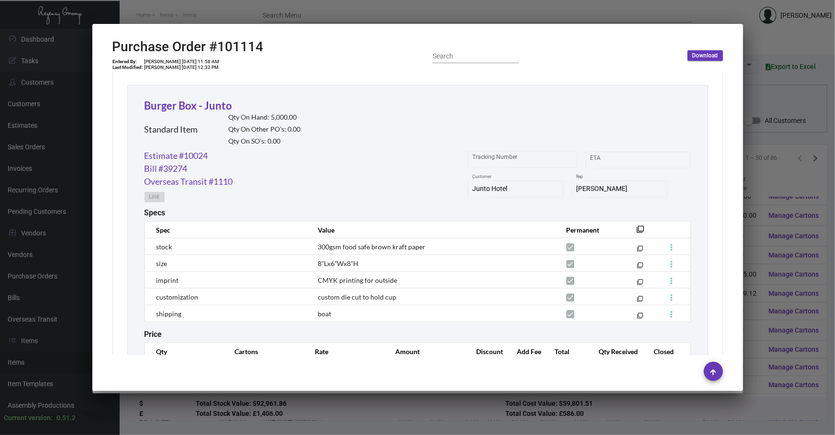
click at [335, 405] on div at bounding box center [417, 217] width 835 height 435
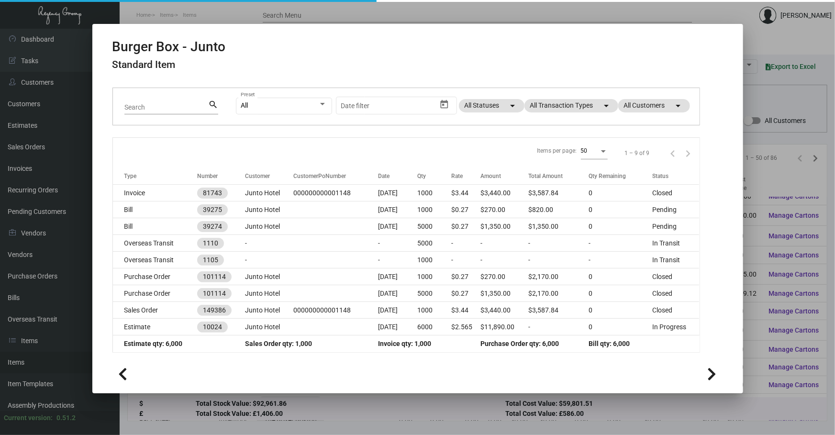
click at [295, 397] on div at bounding box center [417, 217] width 835 height 435
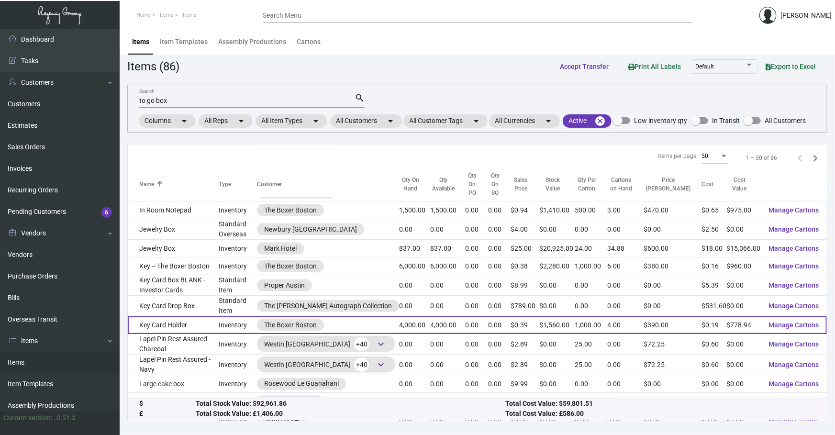
scroll to position [703, 0]
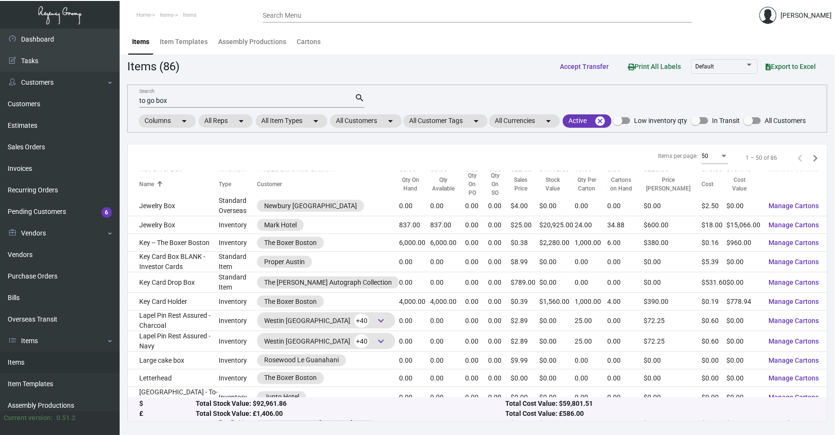
click at [784, 161] on div "1 – 50 of 86" at bounding box center [778, 157] width 89 height 15
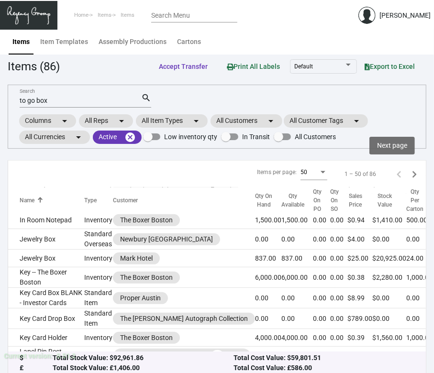
click at [410, 172] on icon "Next page" at bounding box center [413, 174] width 13 height 13
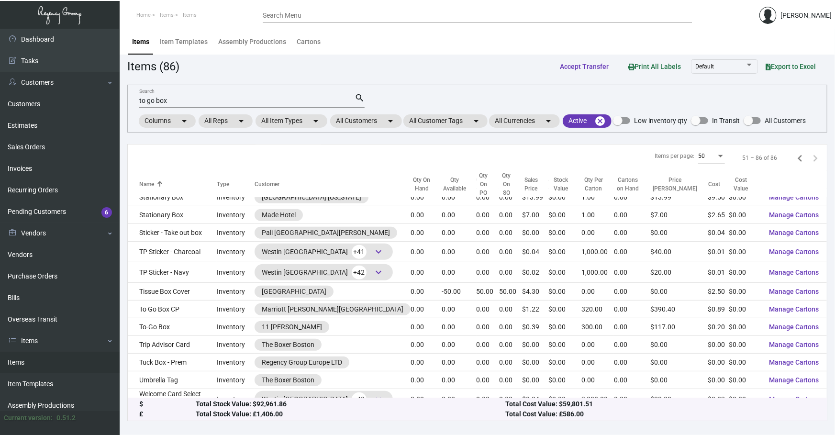
scroll to position [342, 0]
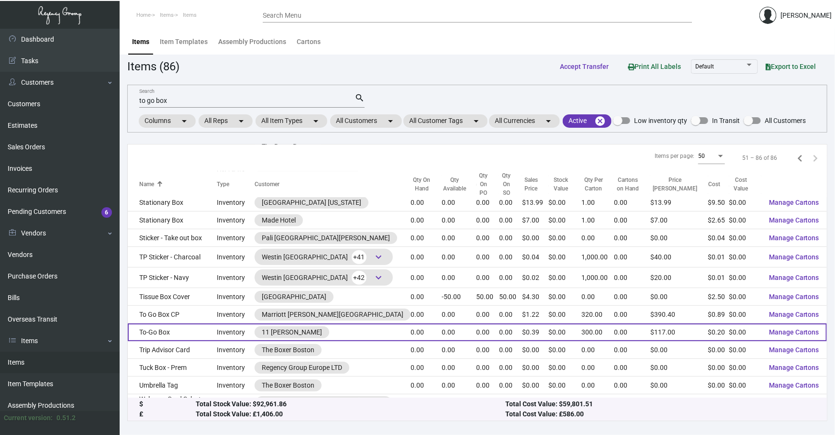
click at [217, 323] on td "To-Go Box" at bounding box center [172, 332] width 89 height 18
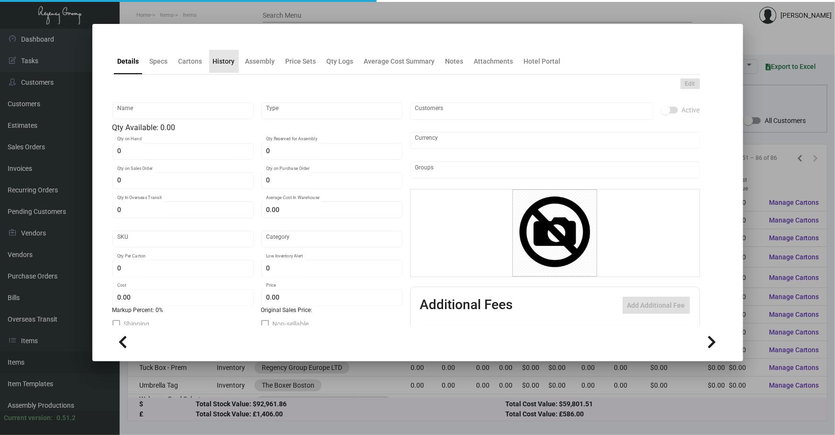
click at [220, 69] on div "History" at bounding box center [224, 61] width 30 height 23
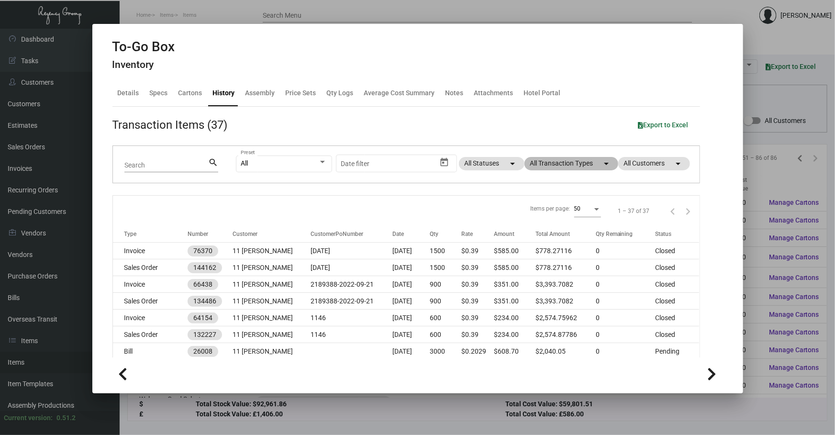
click at [531, 163] on mat-chip "All Transaction Types arrow_drop_down" at bounding box center [571, 163] width 94 height 13
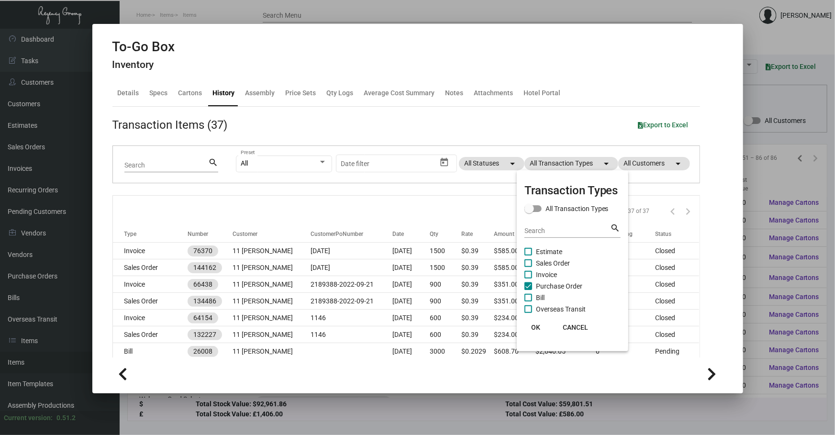
click at [559, 286] on span "Purchase Order" at bounding box center [559, 285] width 46 height 11
click at [528, 290] on input "Purchase Order" at bounding box center [528, 290] width 0 height 0
click at [559, 286] on span "Purchase Order" at bounding box center [559, 285] width 46 height 11
click at [528, 290] on input "Purchase Order" at bounding box center [528, 290] width 0 height 0
checkbox input "true"
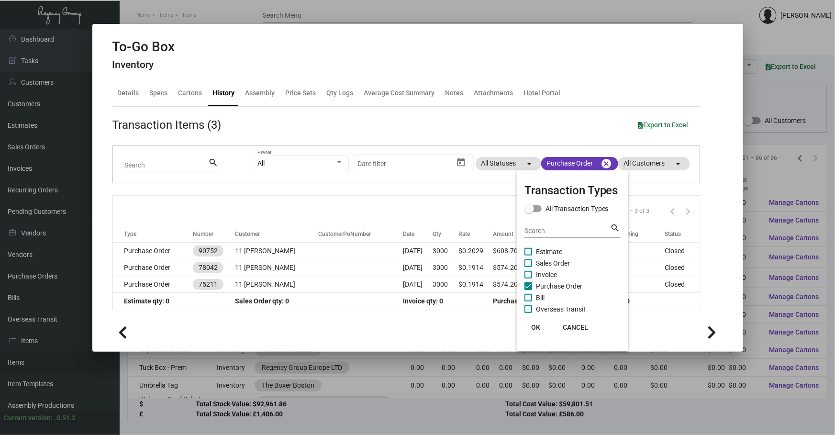
click at [386, 208] on div at bounding box center [417, 217] width 835 height 435
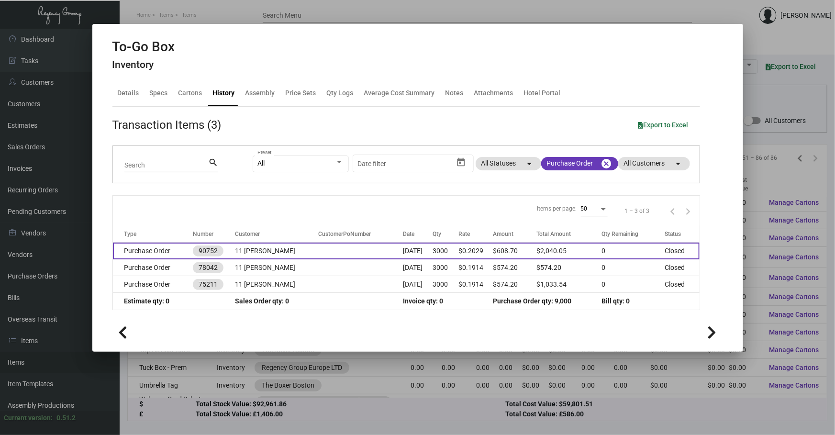
click at [403, 252] on td "[DATE]" at bounding box center [418, 250] width 30 height 17
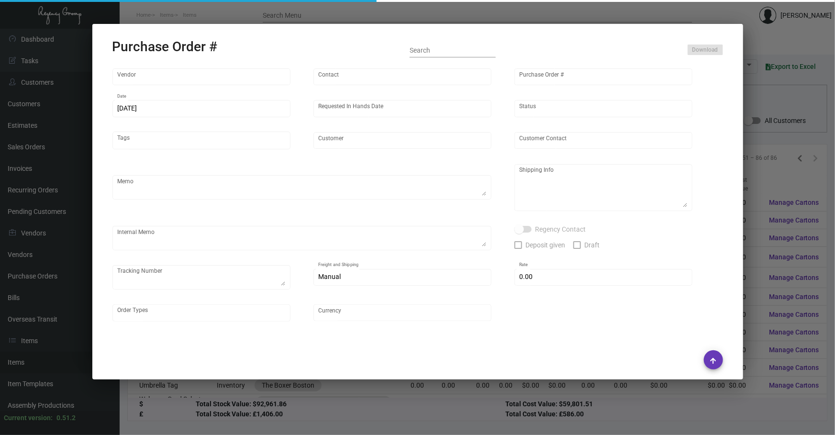
type input "[DOMAIN_NAME]"
type input "MISSING INFO MISSING INFO"
type input "90752"
type input "[DATE]"
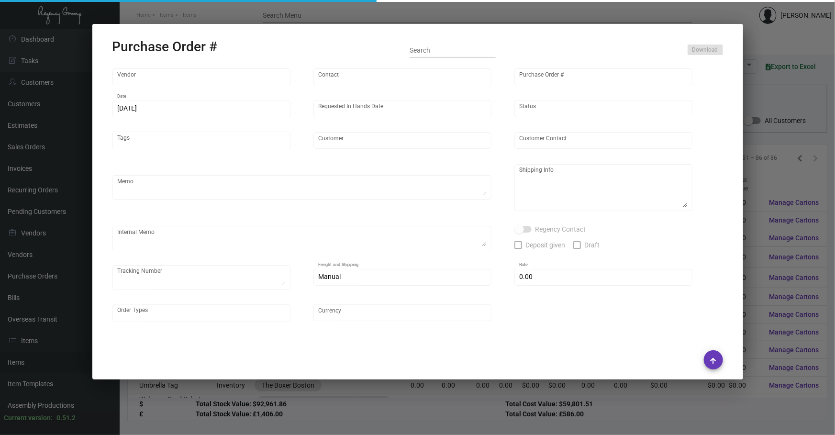
type input "11 [PERSON_NAME]"
type textarea "[PERSON_NAME] Regency Group NJ [STREET_ADDRESS]"
type textarea "Your order number is: 75661076."
checkbox input "true"
type input "$ 197.43"
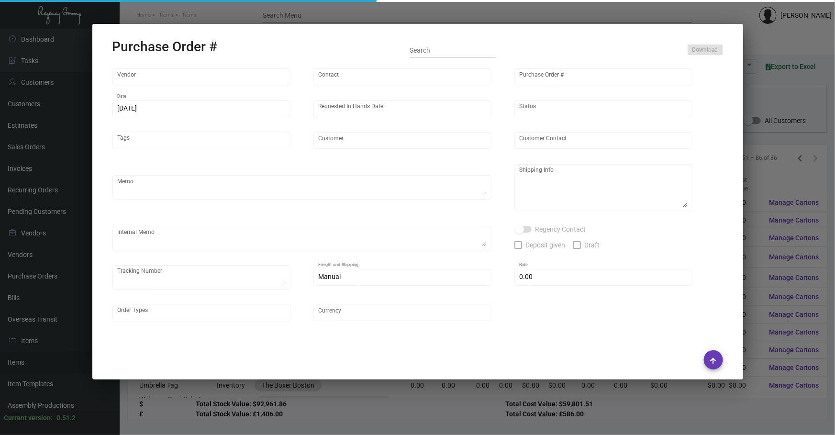
type input "United States Dollar $"
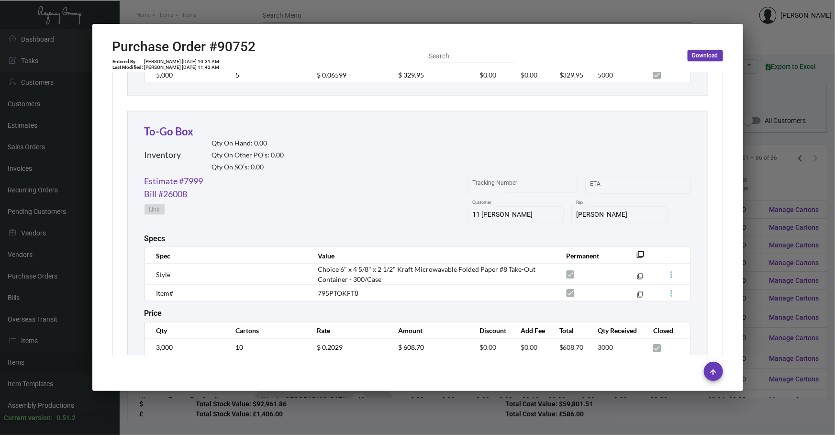
scroll to position [768, 0]
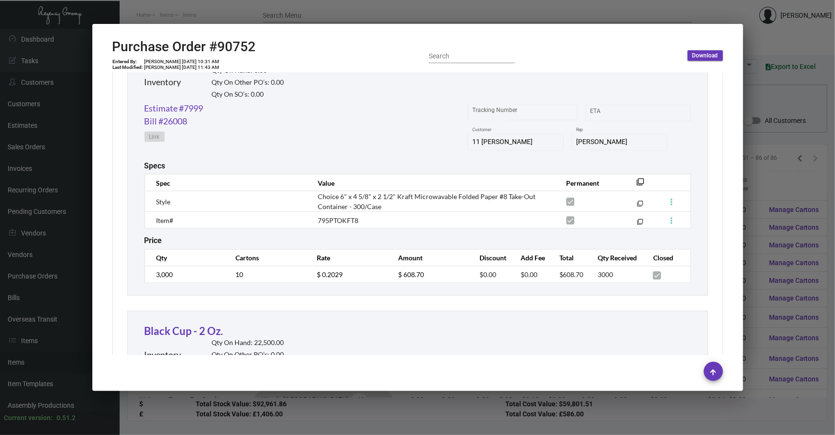
click at [377, 412] on div at bounding box center [417, 217] width 835 height 435
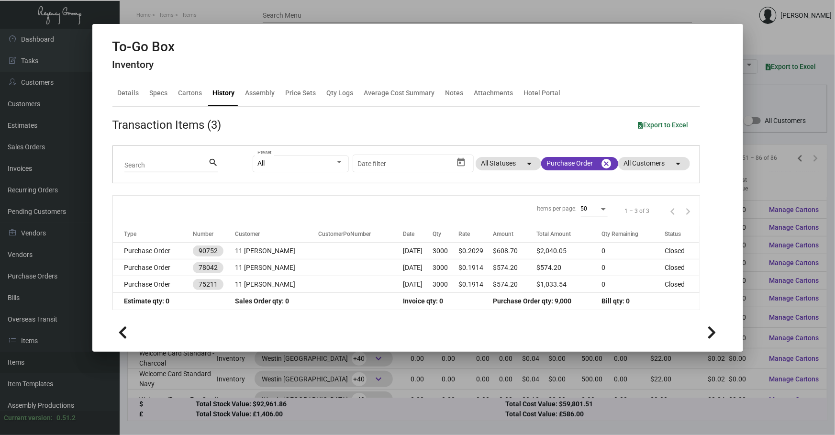
click at [418, 362] on div at bounding box center [417, 217] width 835 height 435
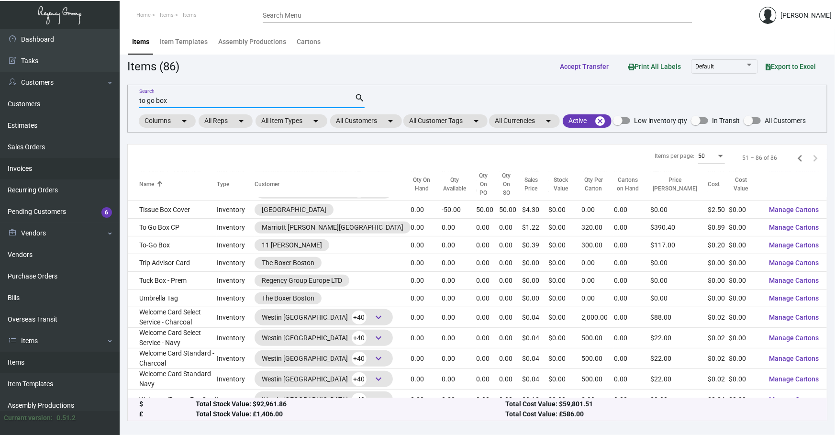
drag, startPoint x: 268, startPoint y: 99, endPoint x: 0, endPoint y: 163, distance: 275.4
click at [54, 142] on div "Dashboard Dashboard Tasks Customers Customers Estimates Sales Orders Invoices R…" at bounding box center [417, 232] width 835 height 406
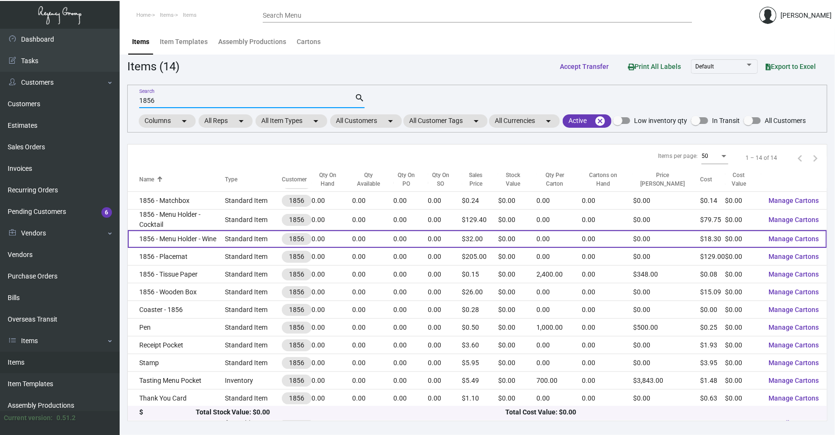
scroll to position [29, 0]
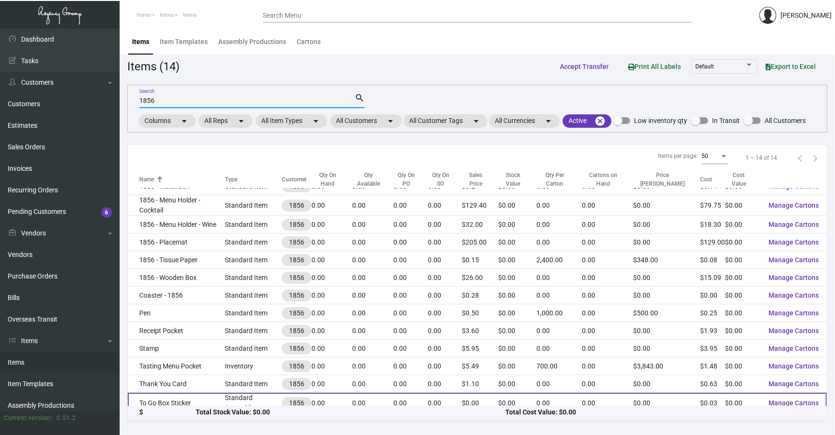
click at [191, 395] on td "To Go Box Sticker" at bounding box center [176, 403] width 97 height 21
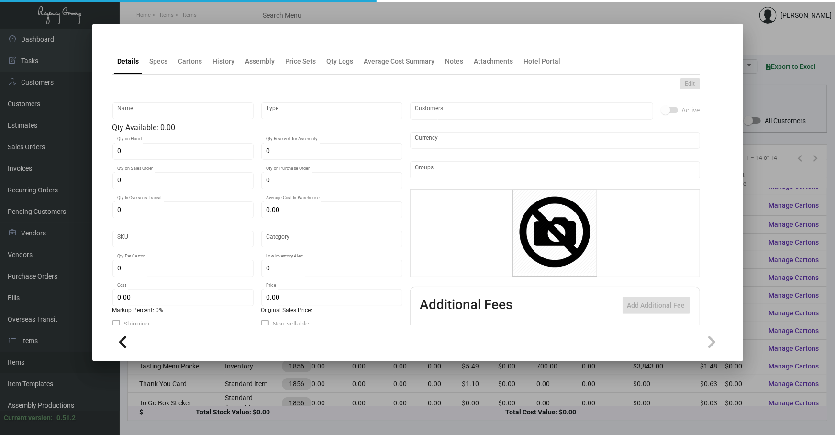
click at [222, 387] on div at bounding box center [417, 217] width 835 height 435
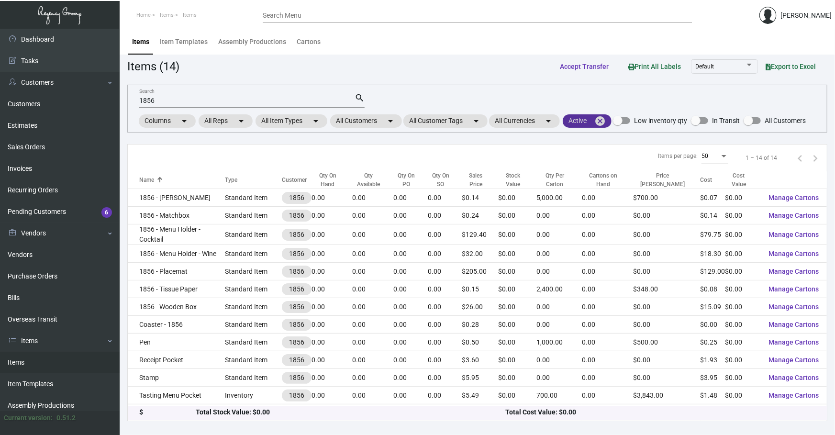
click at [605, 121] on mat-icon "cancel" at bounding box center [599, 120] width 11 height 11
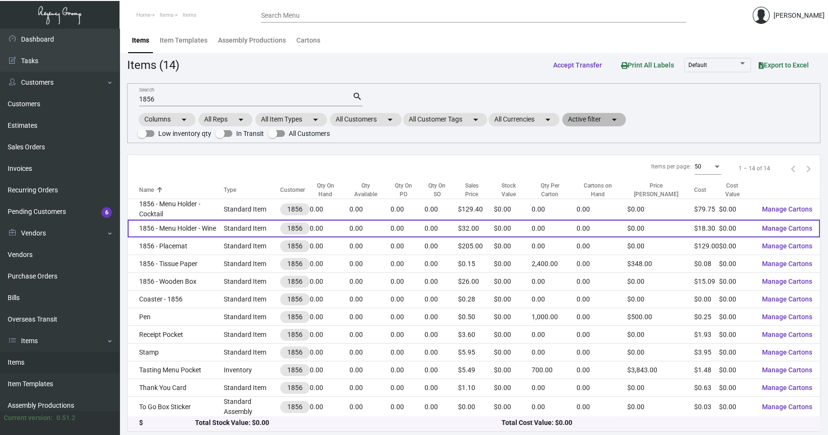
scroll to position [2, 0]
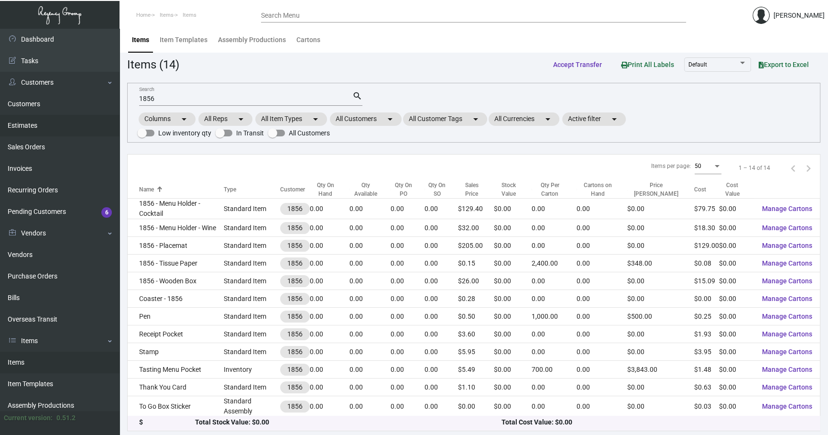
drag, startPoint x: 254, startPoint y: 95, endPoint x: 51, endPoint y: 121, distance: 204.5
click at [176, 109] on mat-form-field "1856 Search search" at bounding box center [250, 98] width 223 height 30
type input "1"
type input "o"
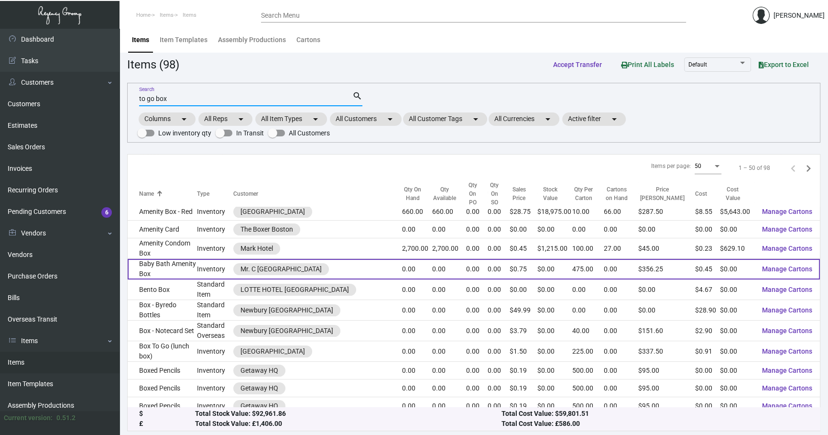
scroll to position [94, 0]
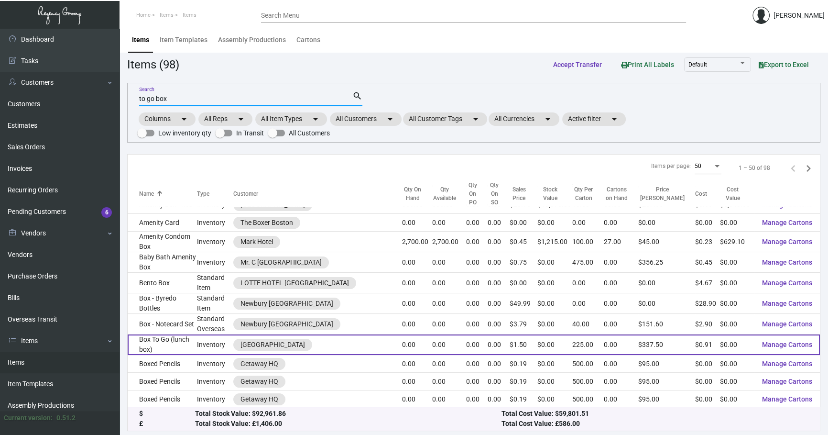
type input "to go box"
click at [229, 334] on td "Inventory" at bounding box center [215, 344] width 36 height 21
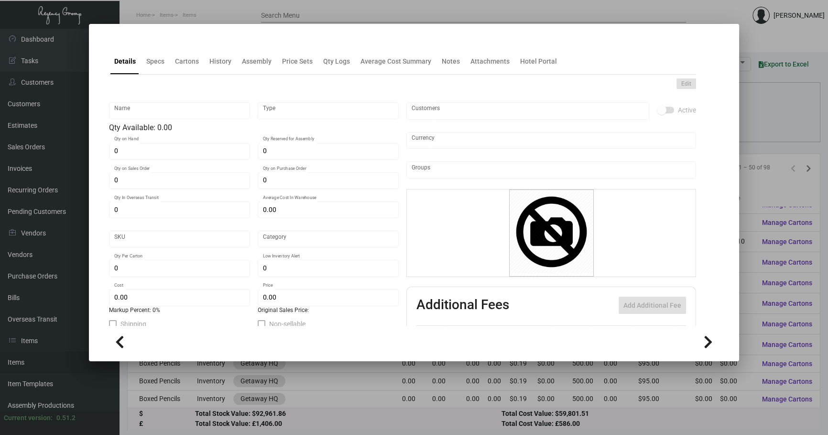
type input "Box To Go (lunch box)"
type input "Inventory"
type input "$ 0.00"
type input "786"
type input "Standard"
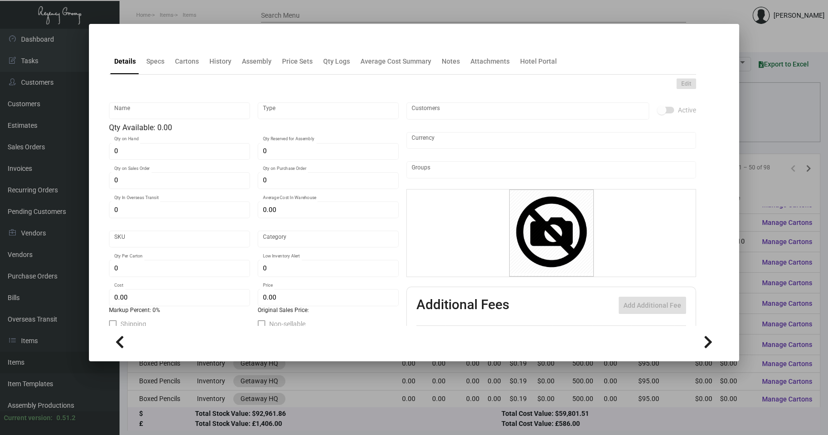
type input "225"
type input "2,000"
type input "$ 0.9055"
type input "$ 1.50"
type textarea "To-Go Lunch Box **Packed by 1000**"
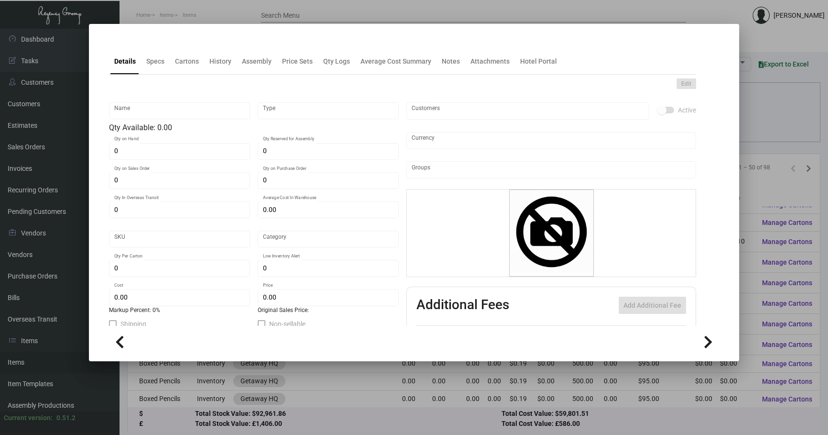
type textarea "To-Go Lunch Box"
checkbox input "true"
type input "United States Dollar $"
click at [157, 66] on div "Specs" at bounding box center [156, 61] width 26 height 23
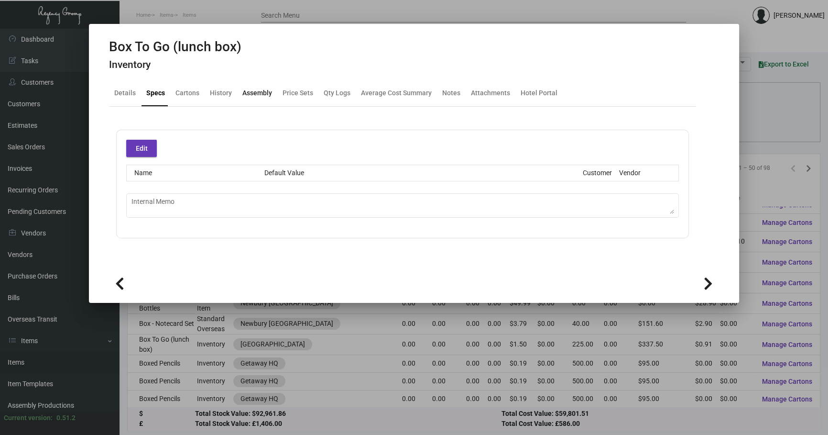
click at [239, 94] on div "Assembly" at bounding box center [257, 93] width 37 height 23
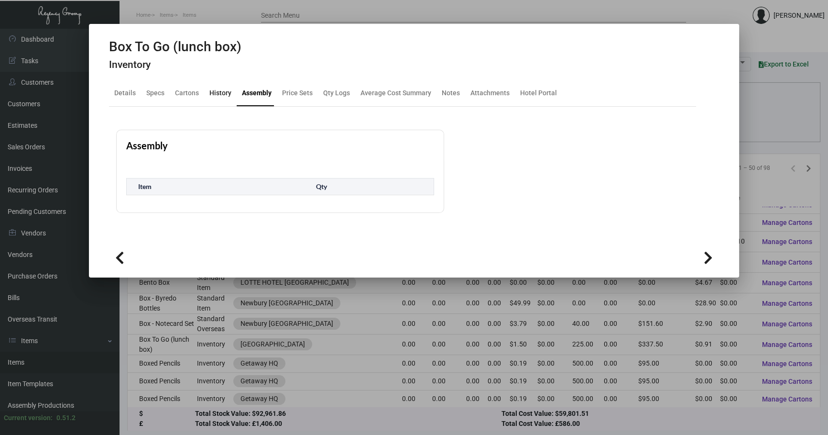
click at [224, 94] on div "History" at bounding box center [220, 93] width 22 height 10
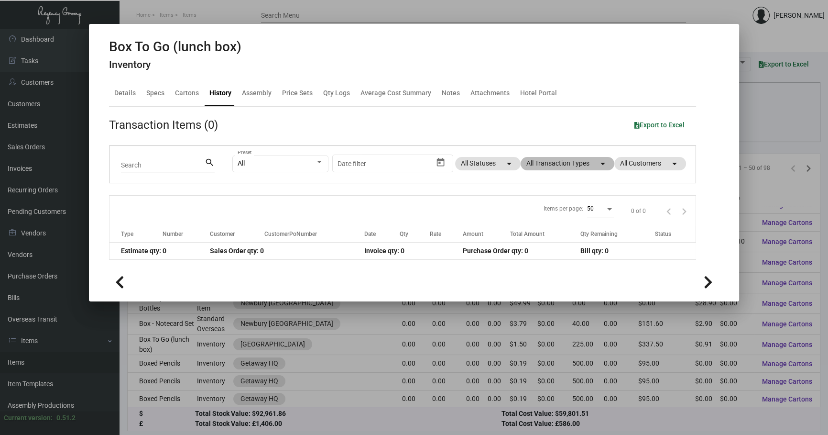
click at [578, 159] on mat-chip "All Transaction Types arrow_drop_down" at bounding box center [568, 163] width 94 height 13
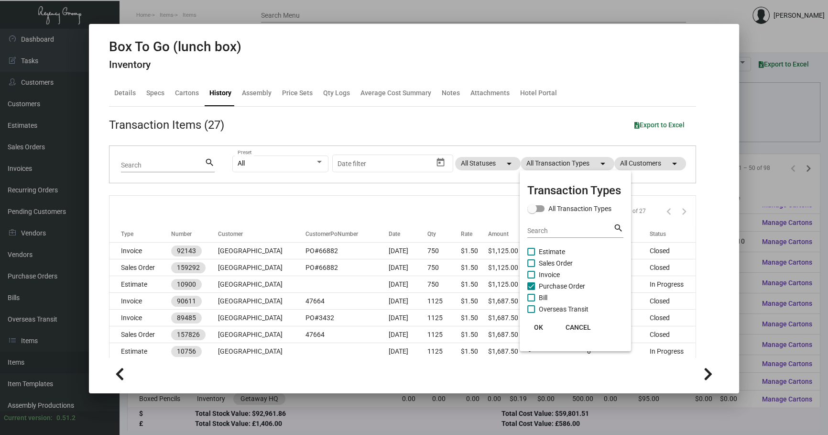
click at [553, 282] on span "Purchase Order" at bounding box center [562, 285] width 46 height 11
click at [531, 290] on input "Purchase Order" at bounding box center [531, 290] width 0 height 0
click at [564, 282] on span "Purchase Order" at bounding box center [562, 285] width 46 height 11
click at [531, 290] on input "Purchase Order" at bounding box center [531, 290] width 0 height 0
checkbox input "true"
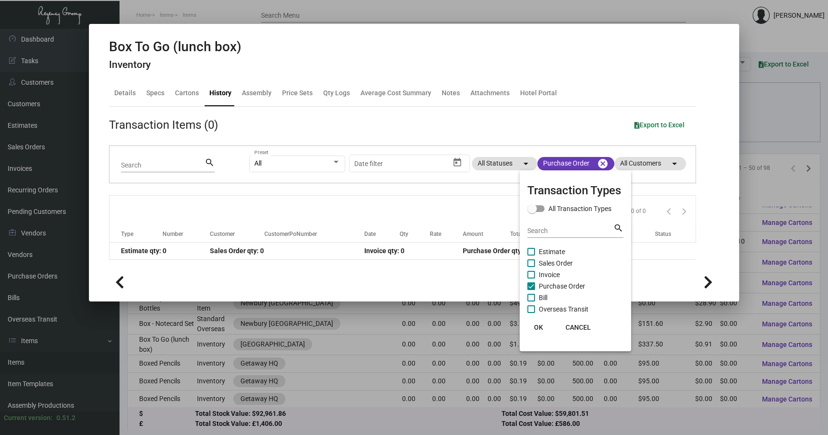
click at [359, 191] on div at bounding box center [414, 217] width 828 height 435
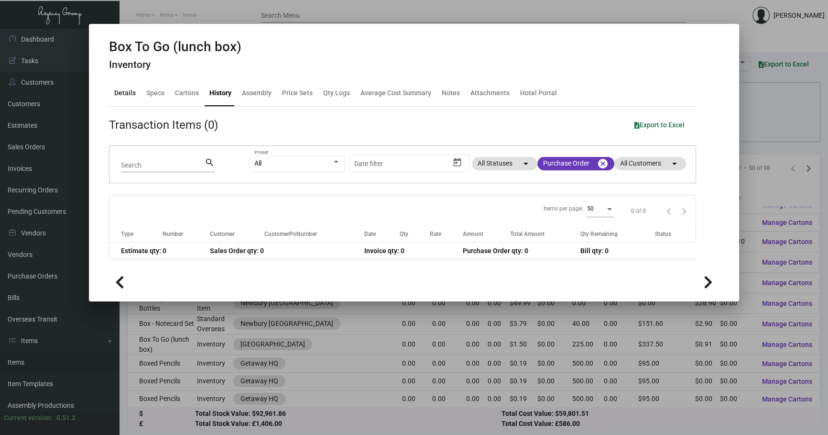
click at [132, 96] on div "Details" at bounding box center [125, 93] width 22 height 10
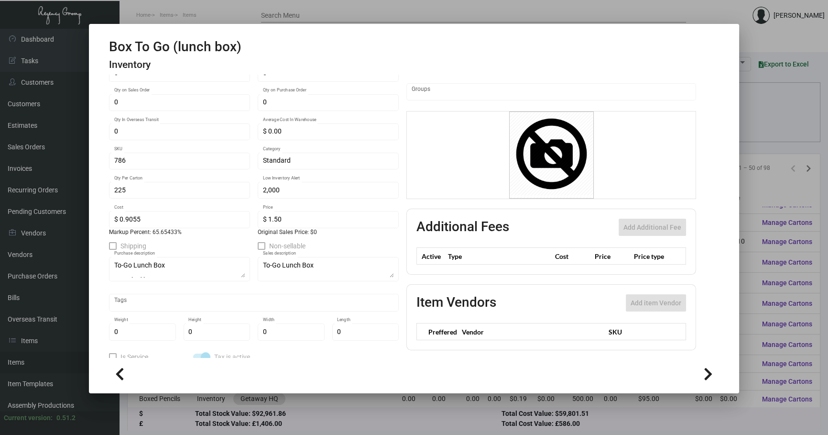
scroll to position [120, 0]
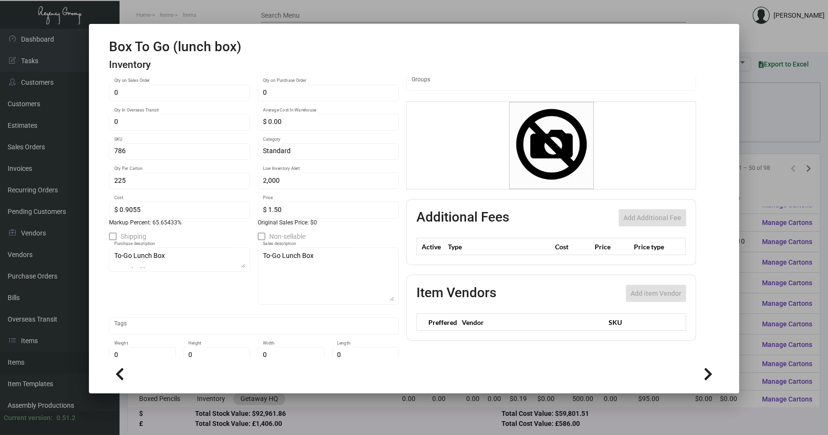
click at [352, 211] on div "Box To Go (lunch box) Name Inventory Type Qty Available: 0.00 0 Qty on Hand 0 Q…" at bounding box center [254, 197] width 290 height 377
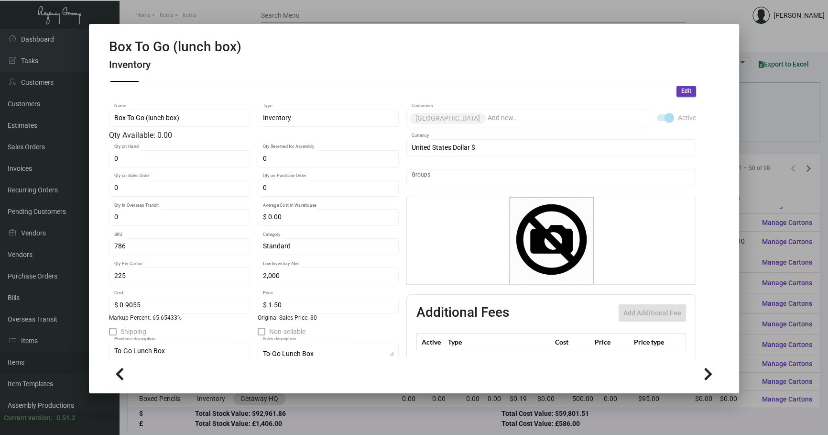
scroll to position [0, 0]
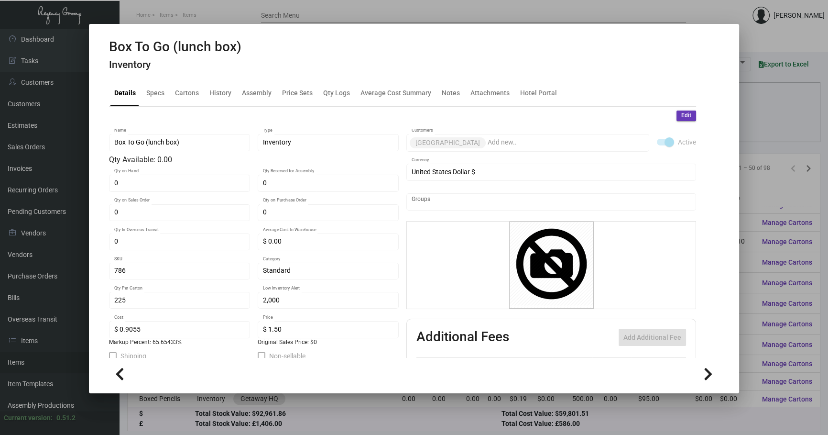
click at [215, 110] on div "Edit" at bounding box center [402, 115] width 587 height 11
click at [215, 99] on div "History" at bounding box center [221, 93] width 30 height 23
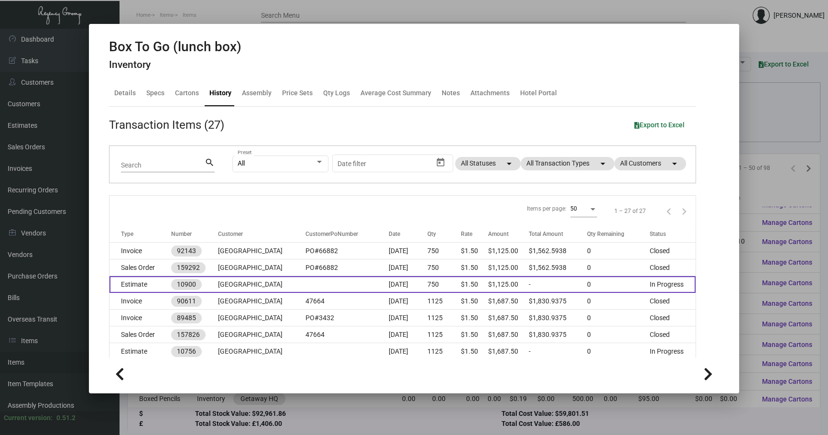
click at [288, 281] on td "[GEOGRAPHIC_DATA]" at bounding box center [262, 284] width 88 height 17
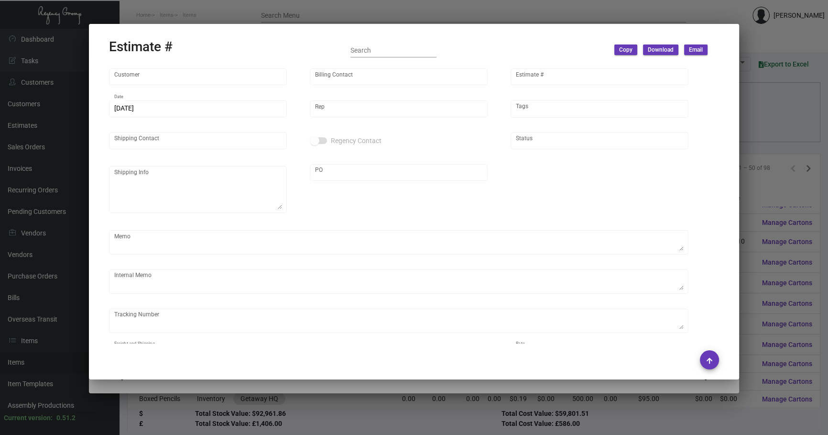
type input "[GEOGRAPHIC_DATA]"
type input "ACCOUNTS PAYABLE"
type input "10900"
type input "[DATE]"
type input "[PERSON_NAME]"
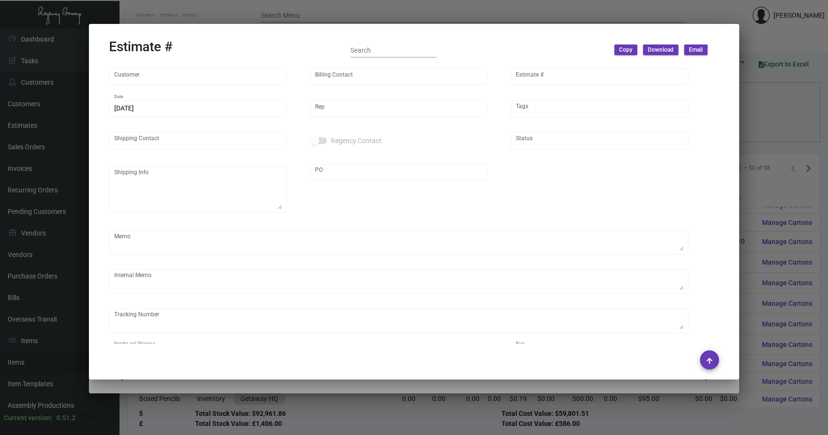
type input "[PERSON_NAME] [PERSON_NAME]"
type textarea "[GEOGRAPHIC_DATA] - [PERSON_NAME][GEOGRAPHIC_DATA][PERSON_NAME][STREET_ADDRESS]…"
type input "PENDING"
type textarea "82.17"
type input "United States Dollar $"
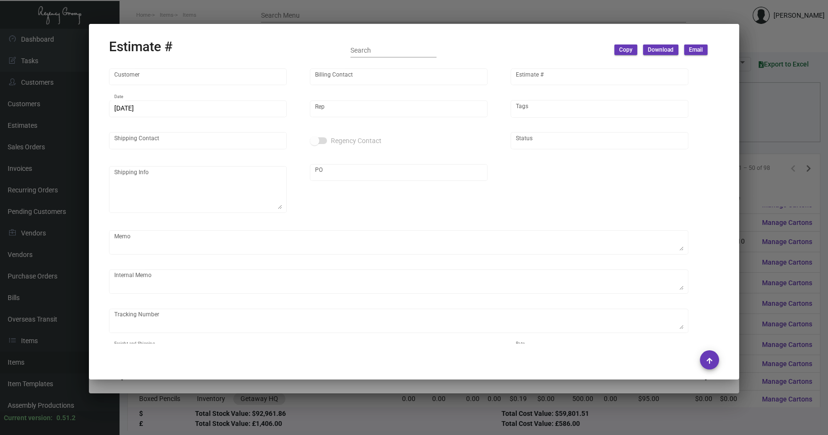
type input "8.50000 %"
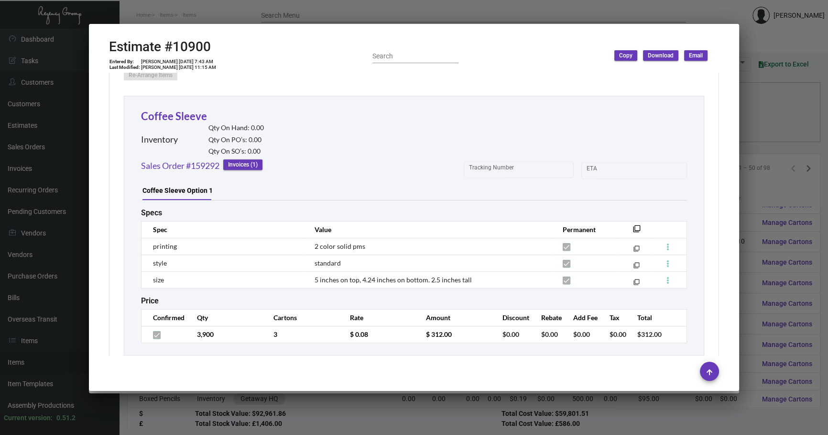
scroll to position [516, 0]
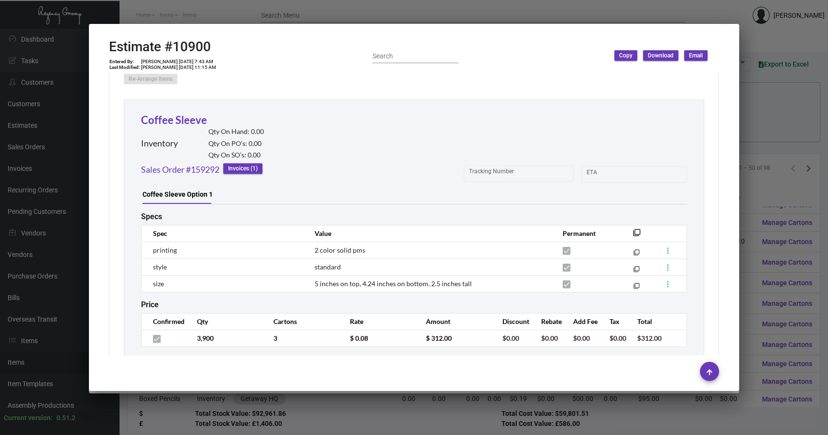
click at [226, 432] on div at bounding box center [414, 217] width 828 height 435
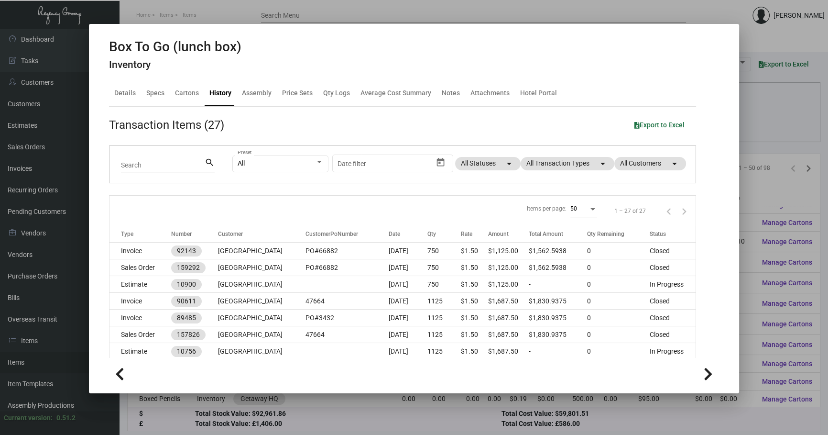
click at [241, 397] on div at bounding box center [414, 217] width 828 height 435
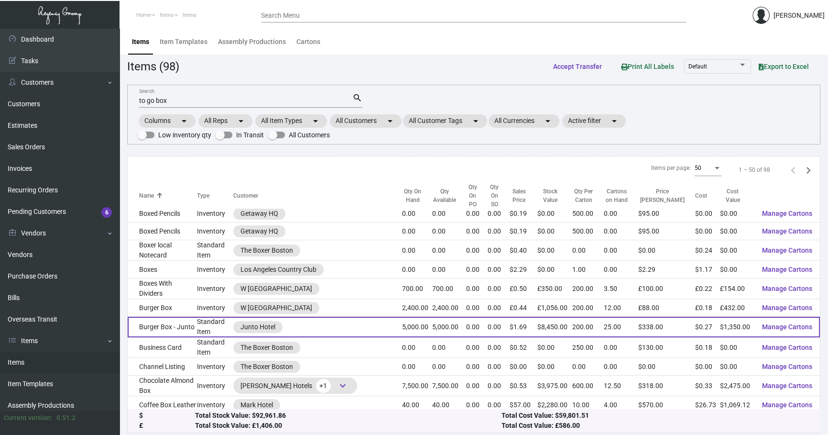
scroll to position [268, 0]
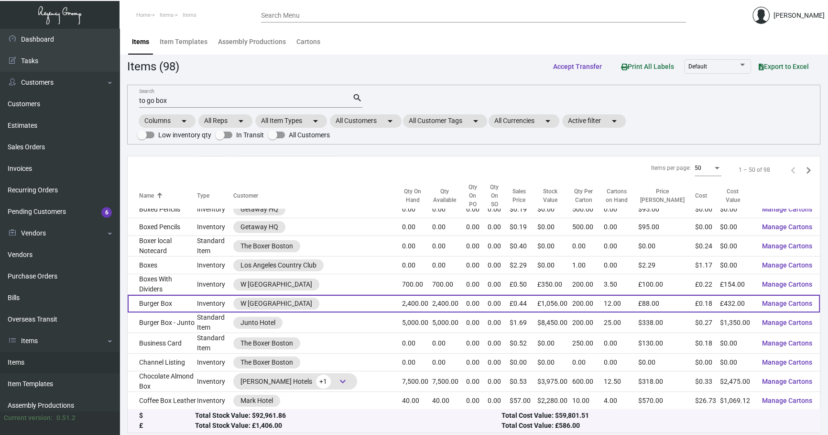
click at [167, 295] on td "Burger Box" at bounding box center [162, 304] width 69 height 18
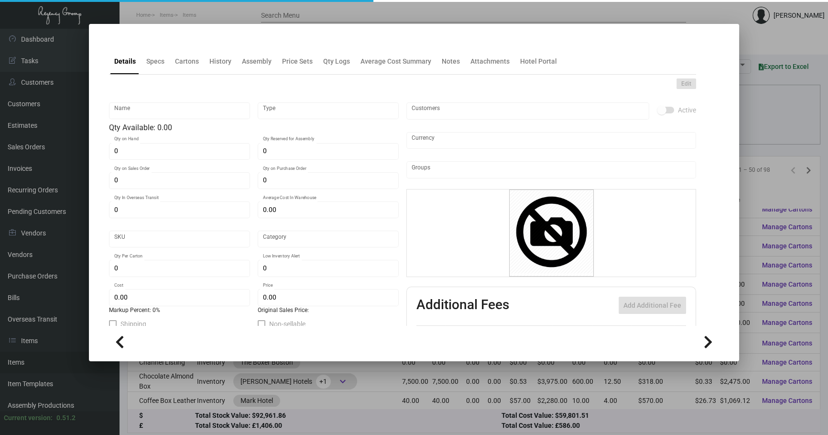
type input "Burger Box"
type input "Inventory"
type input "2,400"
type input "£ 0.00"
type input "Overseas"
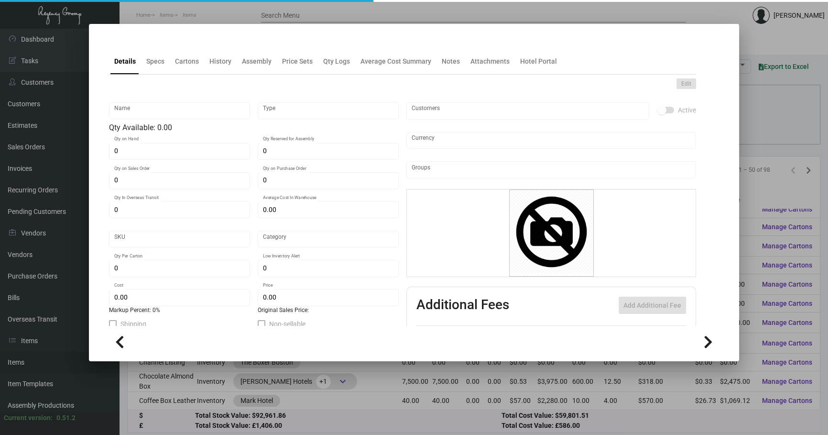
type input "200"
type input "£ 0.18"
type input "£ 0.44"
checkbox input "true"
type input "United Kingdom Pound £"
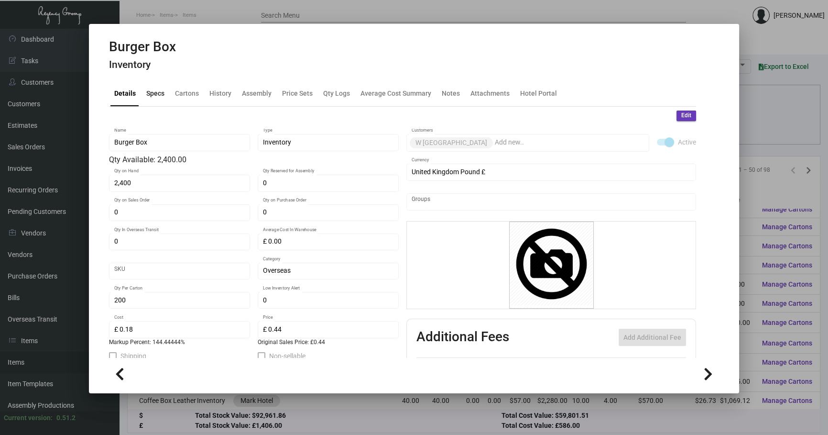
click at [164, 92] on div "Specs" at bounding box center [155, 93] width 18 height 10
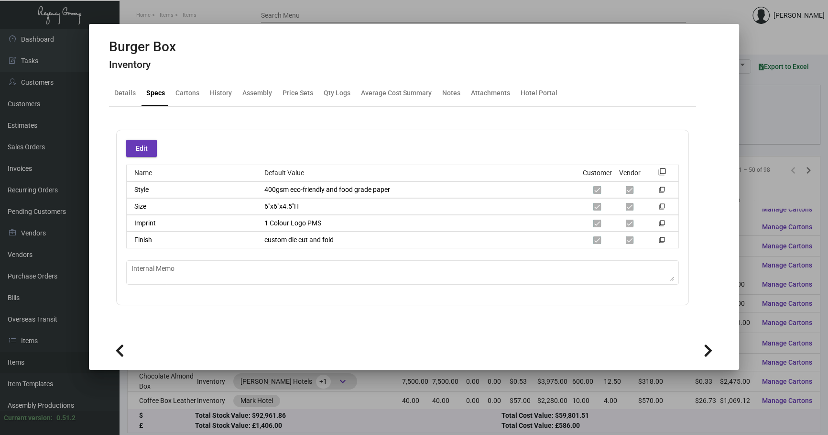
click at [293, 399] on div at bounding box center [414, 217] width 828 height 435
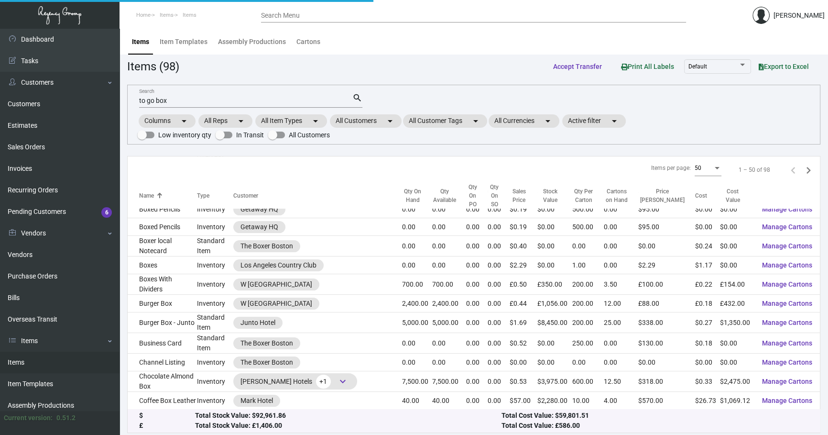
click at [293, 427] on td at bounding box center [317, 436] width 169 height 18
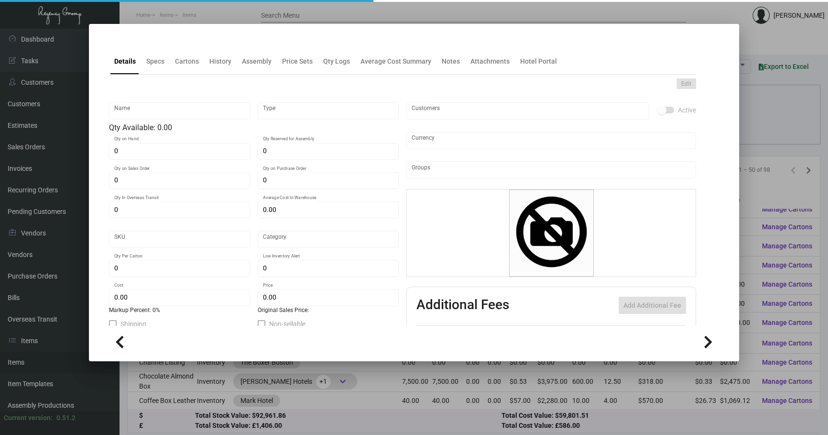
click at [287, 358] on mat-dialog-container "Details Specs Cartons History Assembly Price Sets Qty Logs Average Cost Summary…" at bounding box center [414, 192] width 650 height 337
type input "Copy Mug + Box"
type input "Inventory"
type input "$ 0.00"
type input "Overseas"
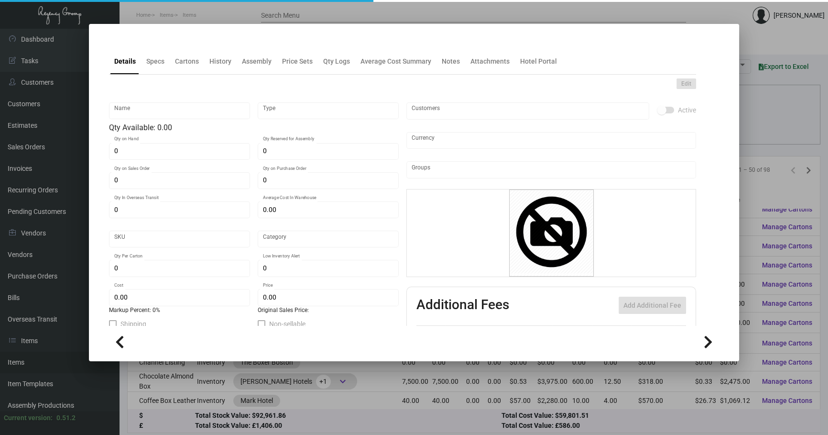
type input "$ 0.00"
checkbox input "true"
type input "United States Dollar $"
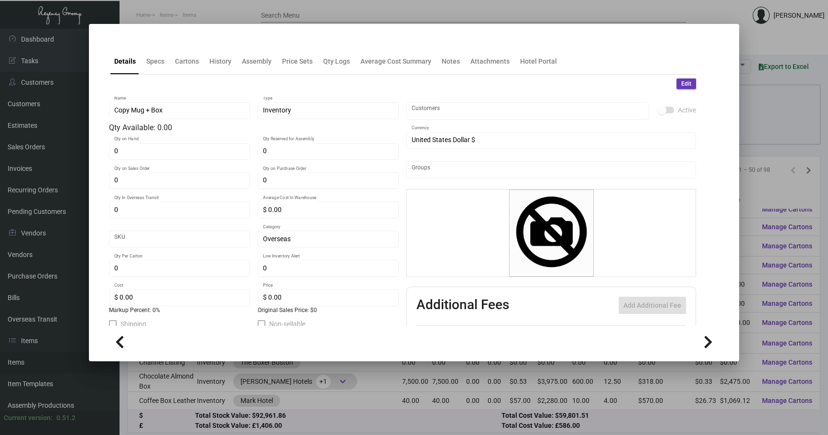
click at [278, 396] on div at bounding box center [414, 217] width 828 height 435
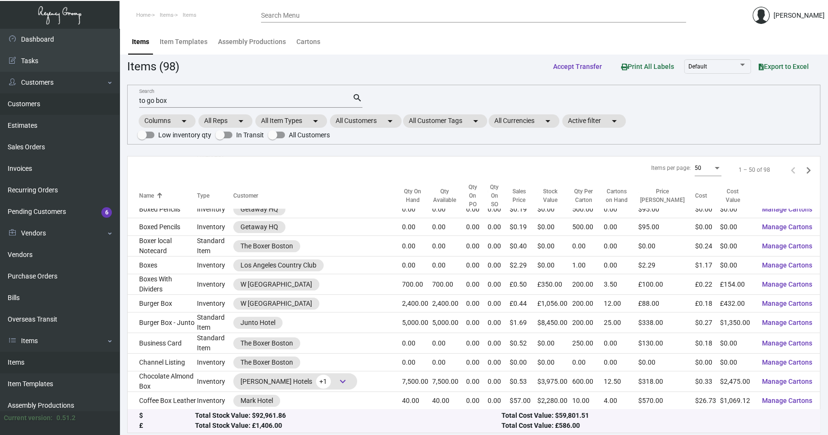
drag, startPoint x: 229, startPoint y: 100, endPoint x: 0, endPoint y: 110, distance: 229.3
click at [30, 101] on div "Dashboard Dashboard Tasks Customers Customers Estimates Sales Orders Invoices R…" at bounding box center [414, 233] width 828 height 409
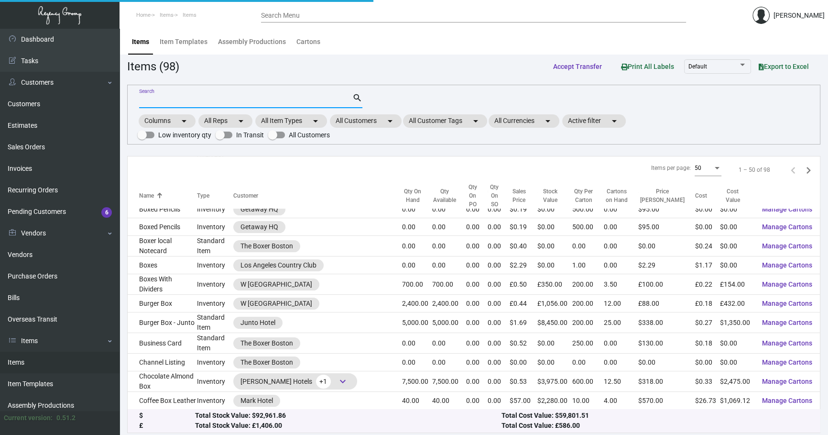
click at [387, 111] on div "Search search Columns arrow_drop_down All Reps arrow_drop_down All Item Types a…" at bounding box center [474, 115] width 694 height 60
click at [385, 118] on mat-chip "All Customers arrow_drop_down" at bounding box center [366, 120] width 72 height 13
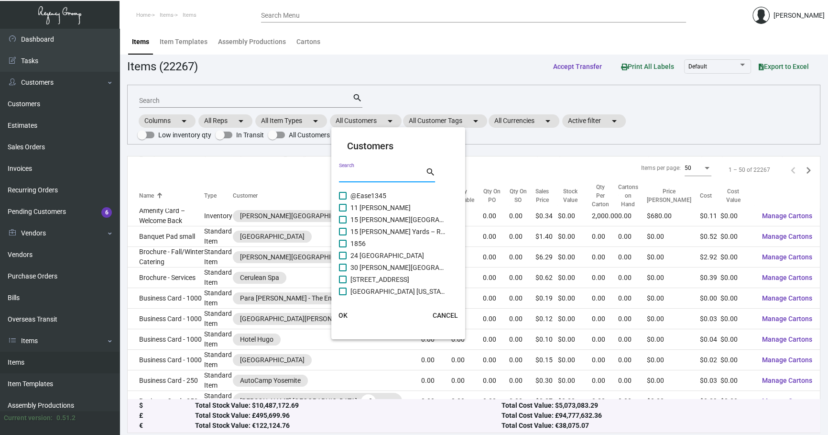
click at [366, 177] on input "Search" at bounding box center [382, 175] width 86 height 8
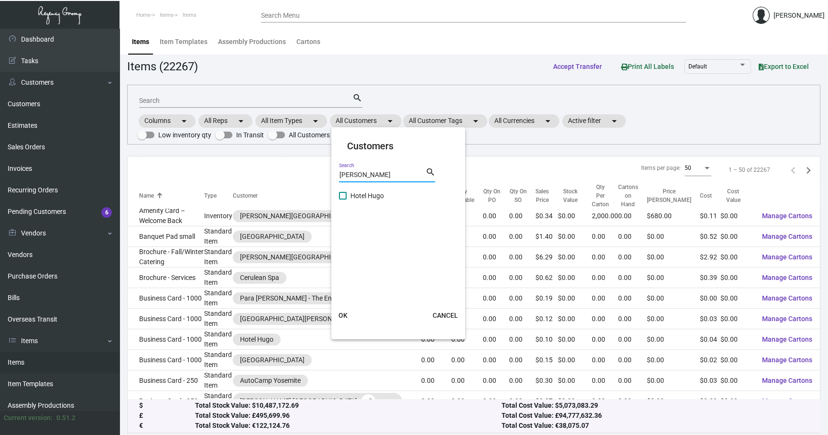
type input "[PERSON_NAME]"
click at [384, 194] on span "Hotel Hugo" at bounding box center [399, 195] width 96 height 11
click at [343, 199] on input "Hotel Hugo" at bounding box center [342, 199] width 0 height 0
checkbox input "true"
click at [347, 307] on button "OK" at bounding box center [343, 315] width 31 height 17
